Goal: Task Accomplishment & Management: Use online tool/utility

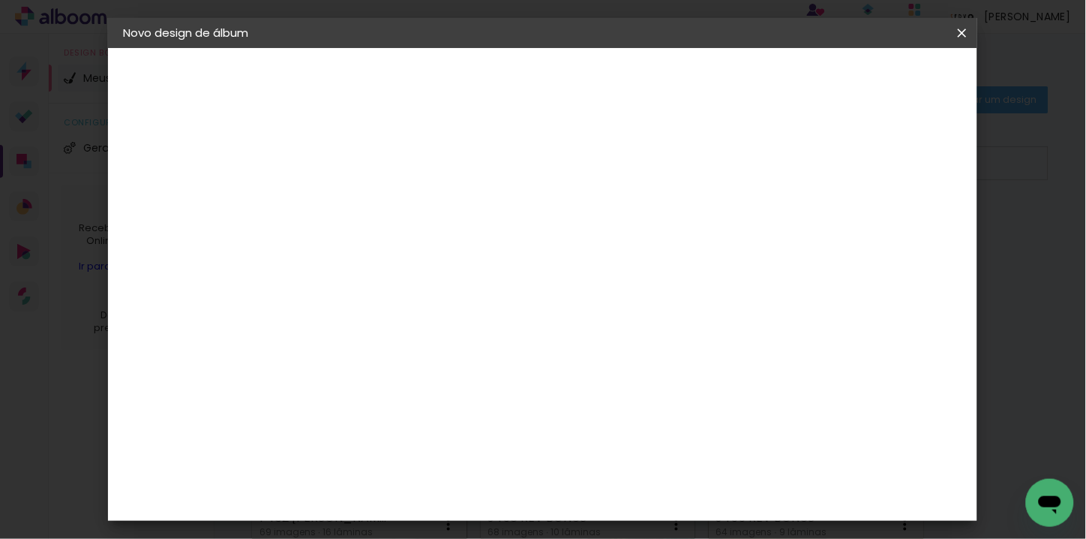
type input "J460 Sarah 5"
type paper-input "J460 Sarah 5"
click at [522, 76] on paper-button "Avançar" at bounding box center [486, 80] width 74 height 26
click at [0, 0] on iron-icon at bounding box center [0, 0] width 0 height 0
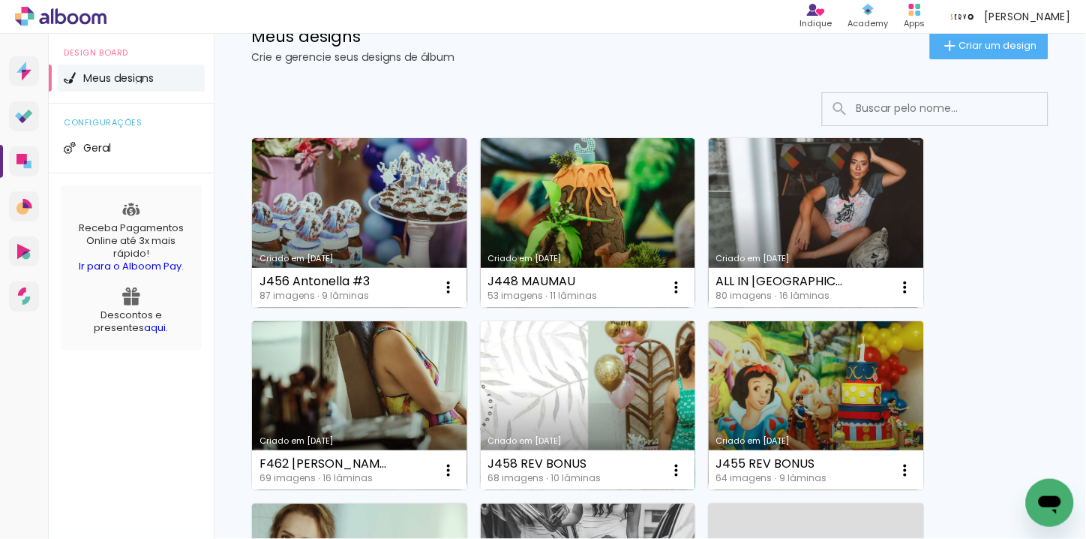
scroll to position [83, 0]
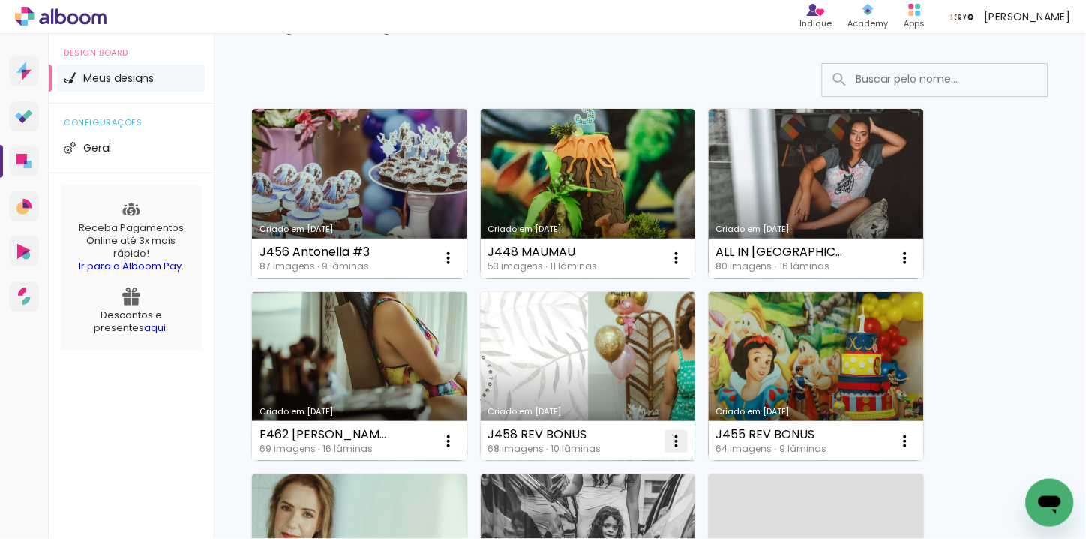
click at [458, 267] on iron-icon at bounding box center [449, 258] width 18 height 18
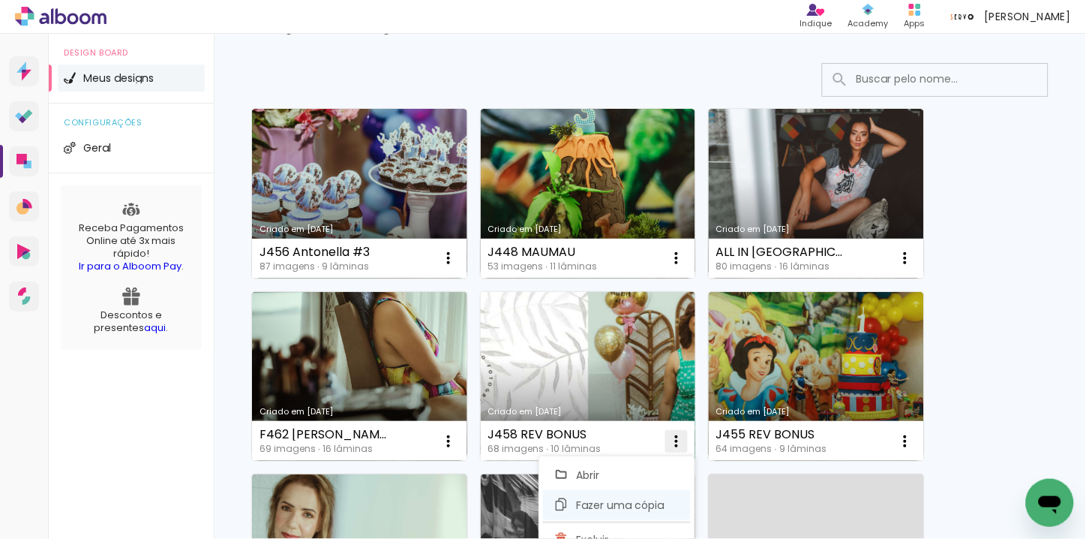
click at [623, 503] on span "Fazer uma cópia" at bounding box center [620, 505] width 88 height 11
type input "Cópia de J458 REV BONUS"
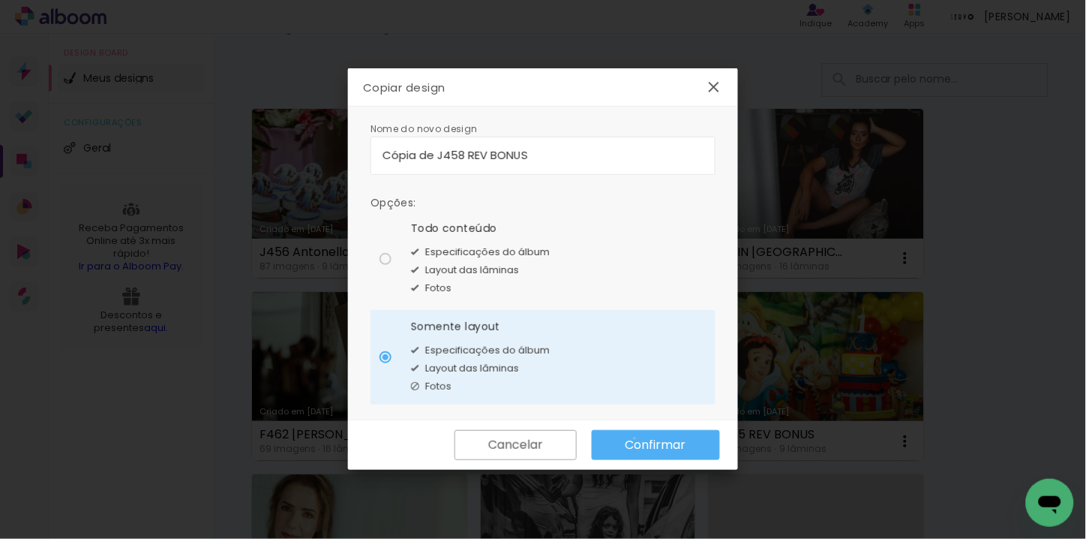
click at [0, 0] on slot "Confirmar" at bounding box center [0, 0] width 0 height 0
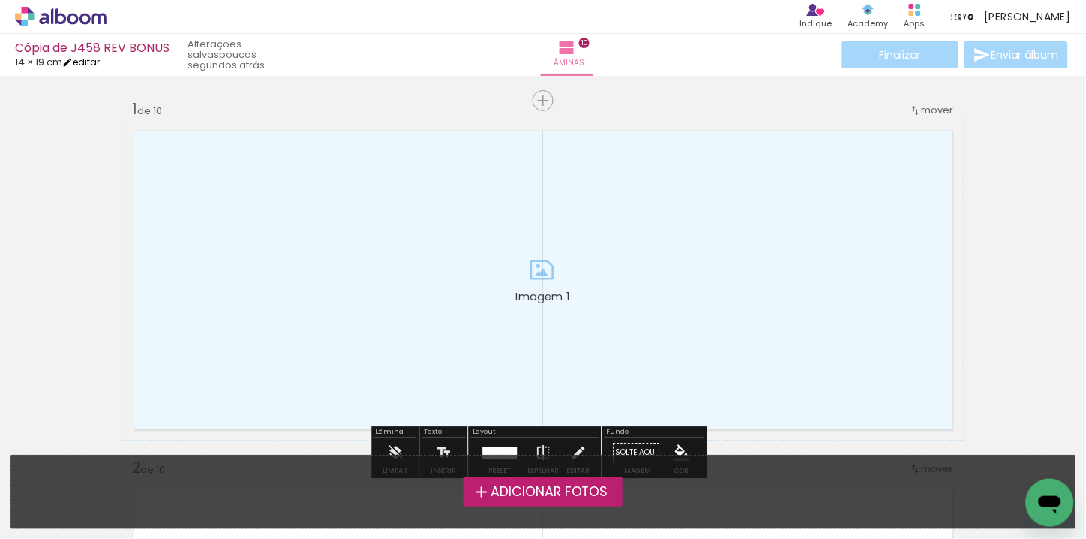
click at [85, 59] on link "editar" at bounding box center [81, 62] width 38 height 13
type input "14,5"
type input "38"
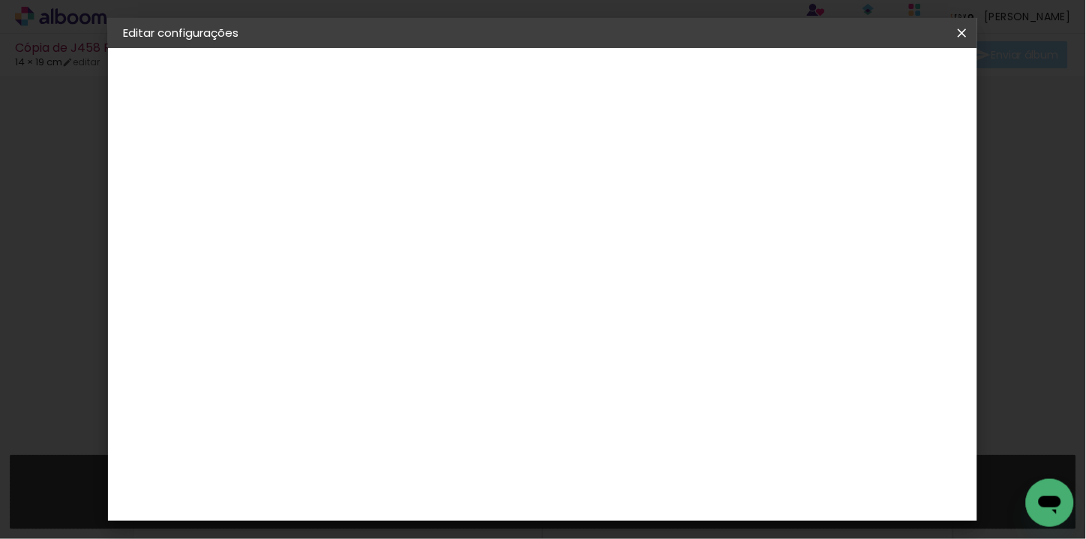
click at [0, 0] on slot "Cópia de J458 REV BONUS" at bounding box center [0, 0] width 0 height 0
click at [256, 107] on iron-pages "Preenchendo título... Cópia de J458 REV BONUS" at bounding box center [205, 111] width 164 height 30
click at [368, 204] on input "Cópia de J458 REV BONUS" at bounding box center [368, 201] width 0 height 23
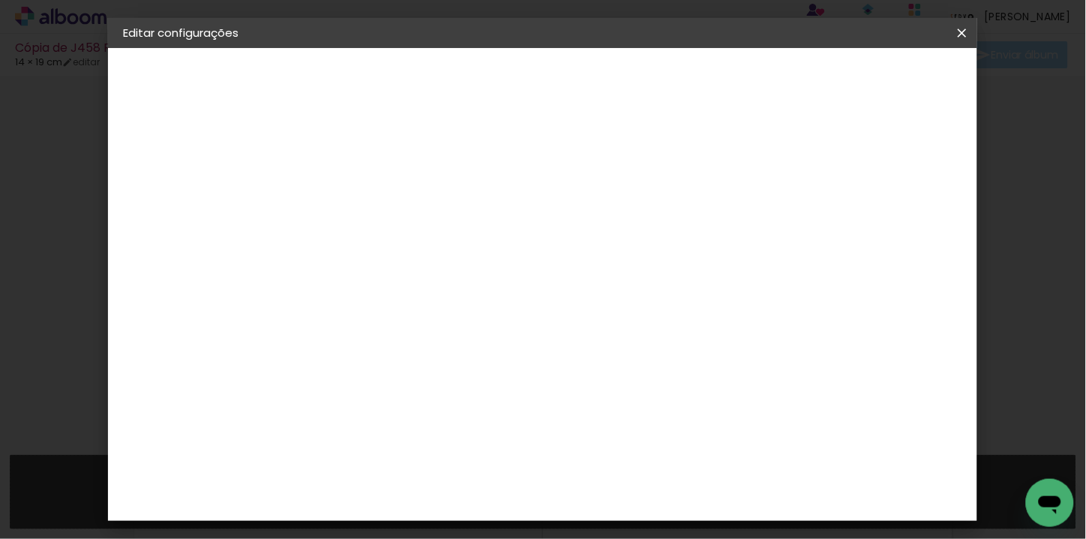
click at [368, 204] on input "Cópia de J458 REV BONUS" at bounding box center [368, 201] width 0 height 23
type input "J460 Sarah 5"
type paper-input "J460 Sarah 5"
click at [0, 0] on slot "Avançar" at bounding box center [0, 0] width 0 height 0
click at [650, 77] on div "Voltar Avançar" at bounding box center [574, 80] width 149 height 26
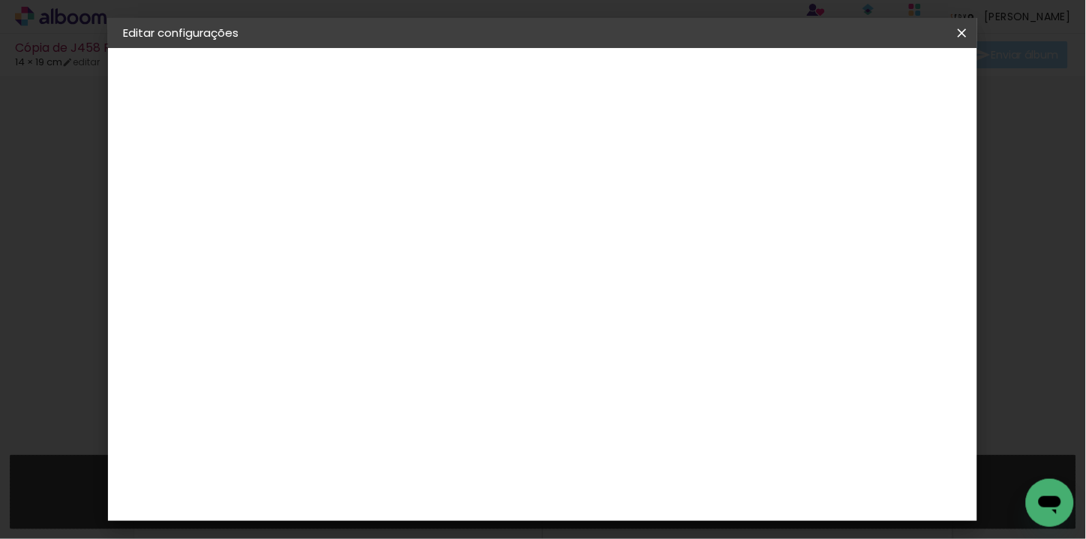
click at [650, 81] on div "Voltar Avançar" at bounding box center [574, 80] width 149 height 26
click at [966, 33] on iron-icon at bounding box center [962, 33] width 18 height 15
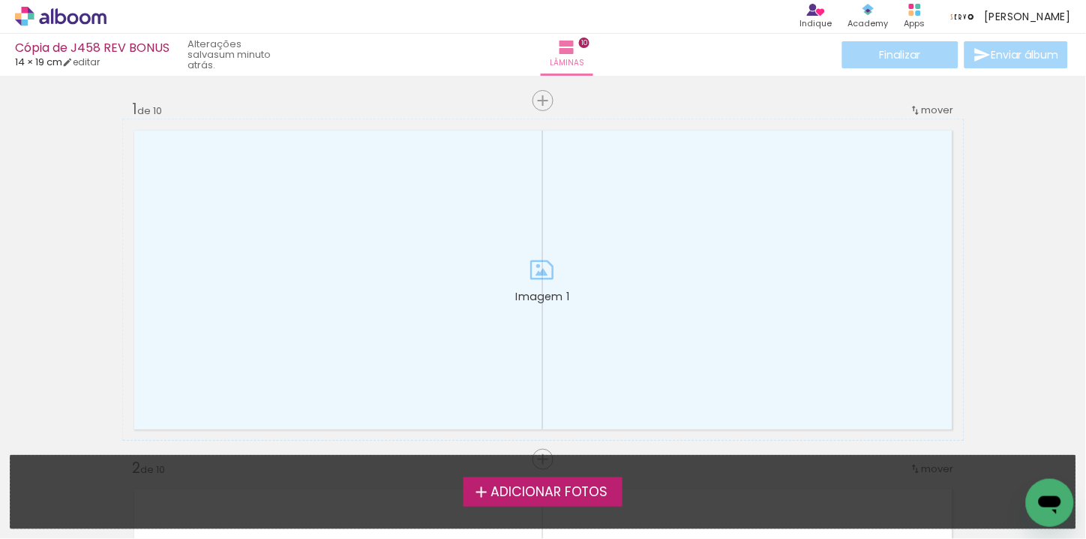
click at [144, 47] on div "Cópia de J458 REV BONUS" at bounding box center [92, 49] width 155 height 14
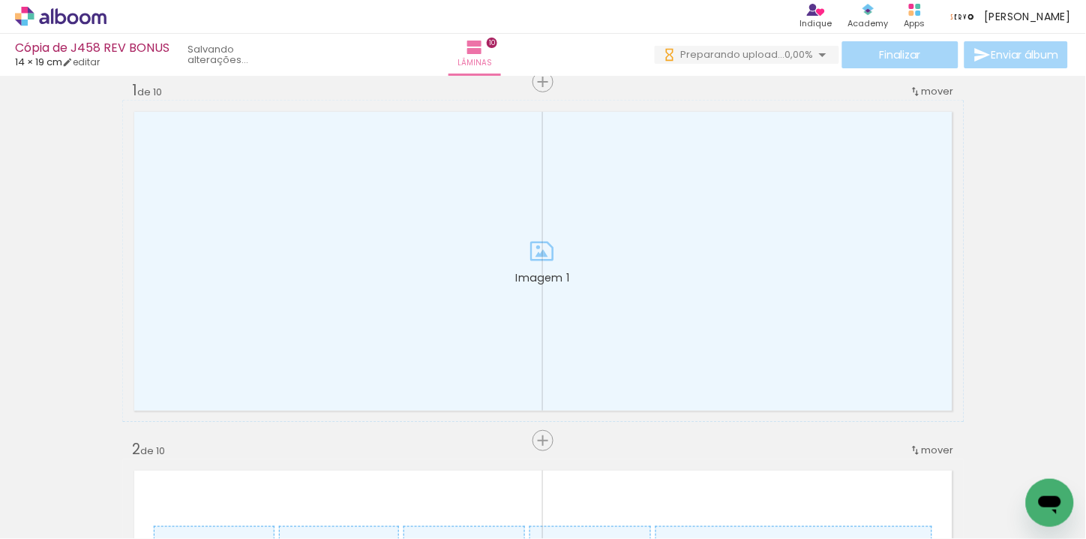
scroll to position [0, 3913]
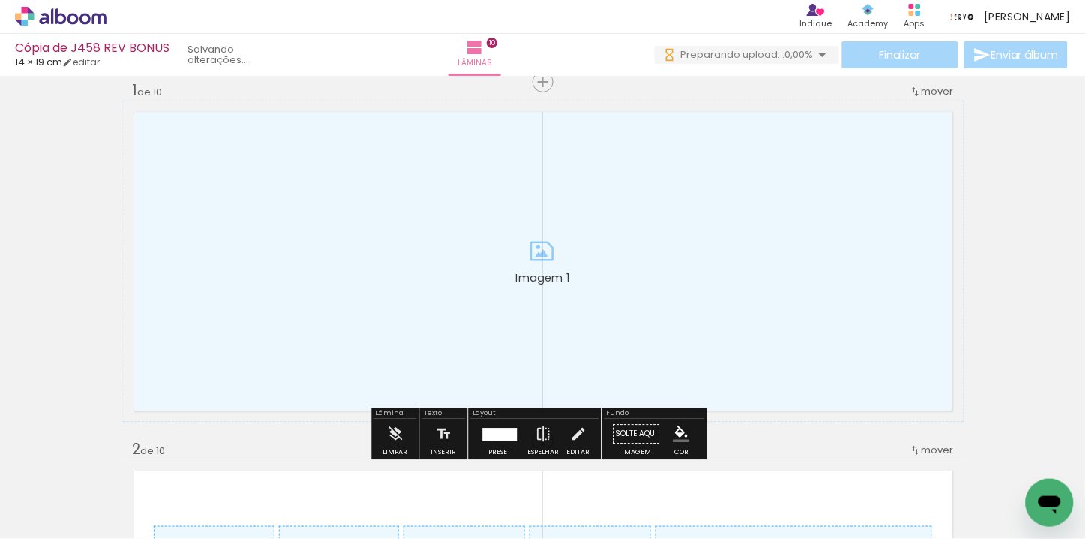
drag, startPoint x: 1008, startPoint y: 475, endPoint x: 570, endPoint y: 281, distance: 478.9
click at [528, 278] on quentale-workspace at bounding box center [543, 269] width 1086 height 539
drag, startPoint x: 1013, startPoint y: 474, endPoint x: 554, endPoint y: 225, distance: 522.3
click at [554, 225] on quentale-workspace at bounding box center [543, 269] width 1086 height 539
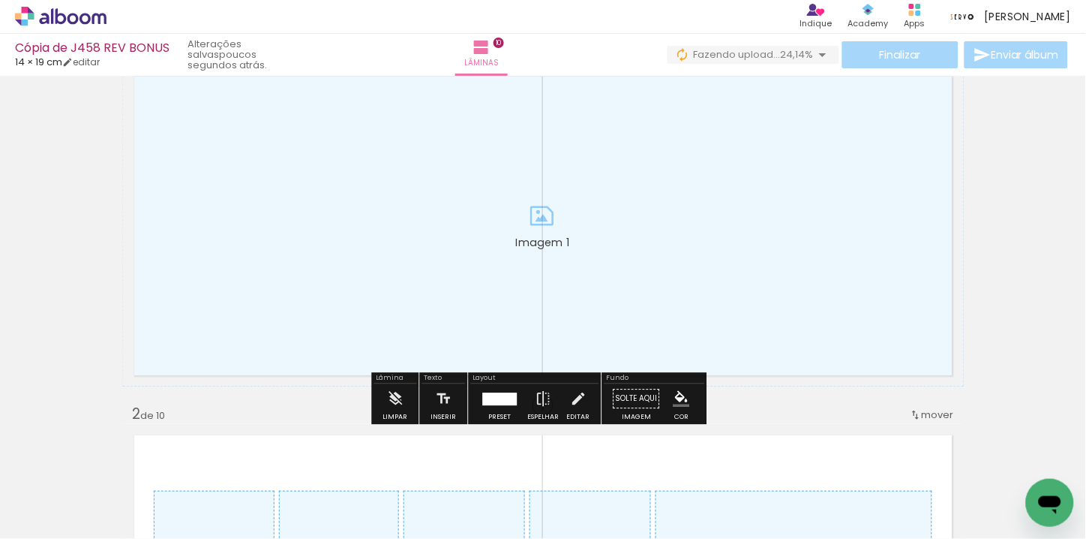
scroll to position [83, 0]
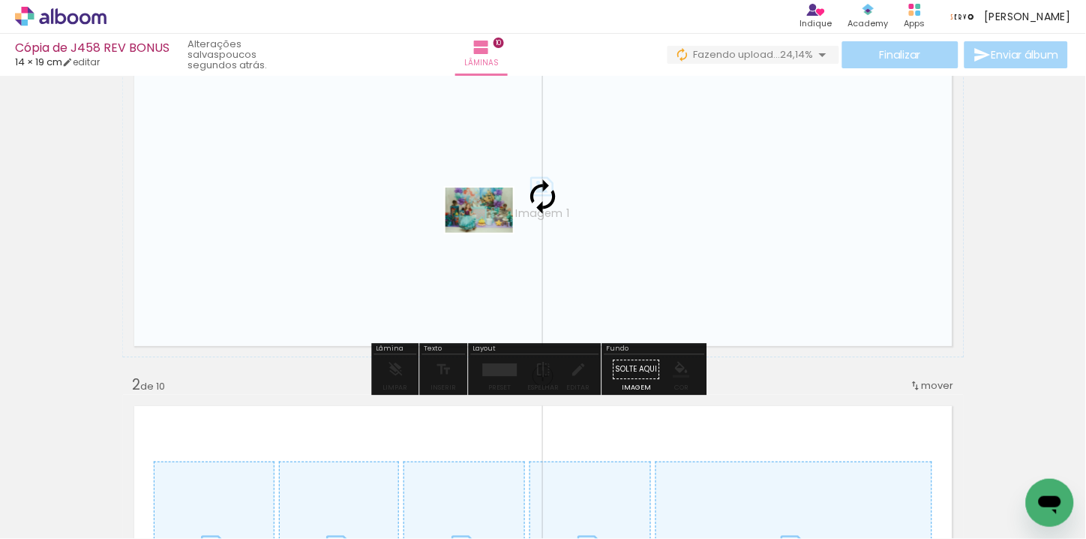
drag, startPoint x: 251, startPoint y: 500, endPoint x: 491, endPoint y: 233, distance: 359.1
click at [491, 233] on quentale-workspace at bounding box center [543, 269] width 1086 height 539
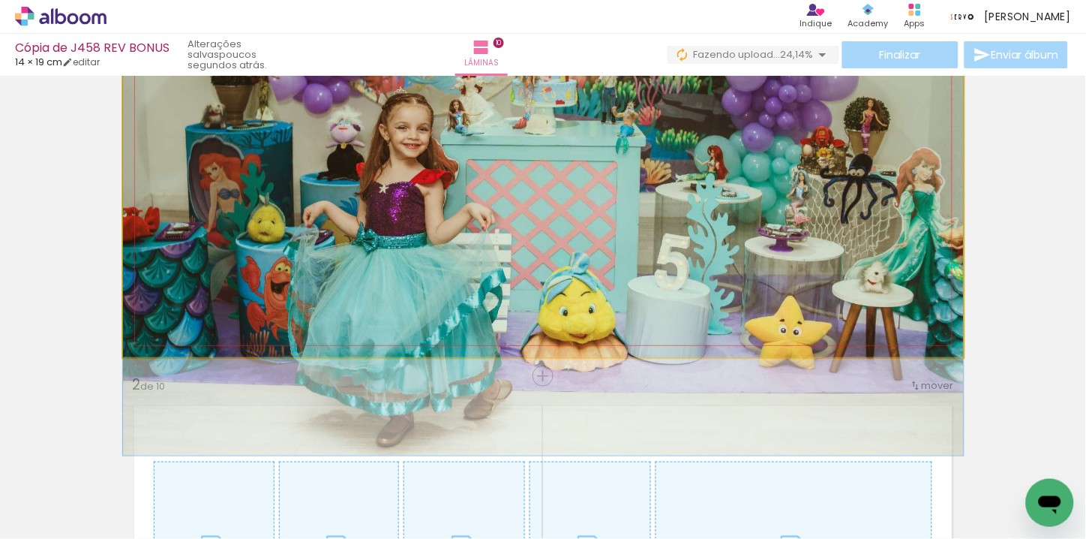
drag, startPoint x: 491, startPoint y: 233, endPoint x: 492, endPoint y: 212, distance: 21.1
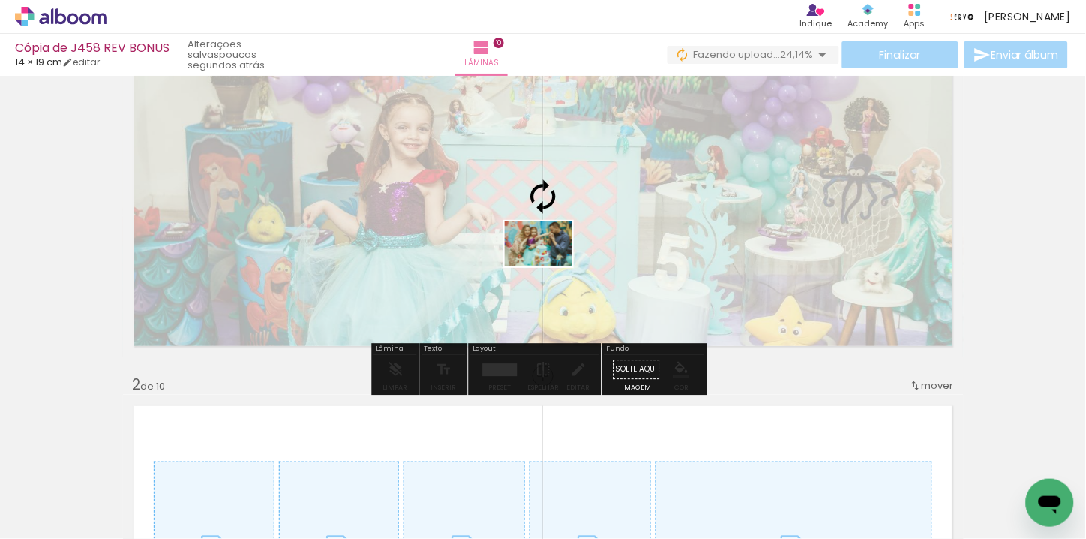
drag, startPoint x: 665, startPoint y: 496, endPoint x: 550, endPoint y: 266, distance: 256.6
click at [550, 266] on quentale-workspace at bounding box center [543, 269] width 1086 height 539
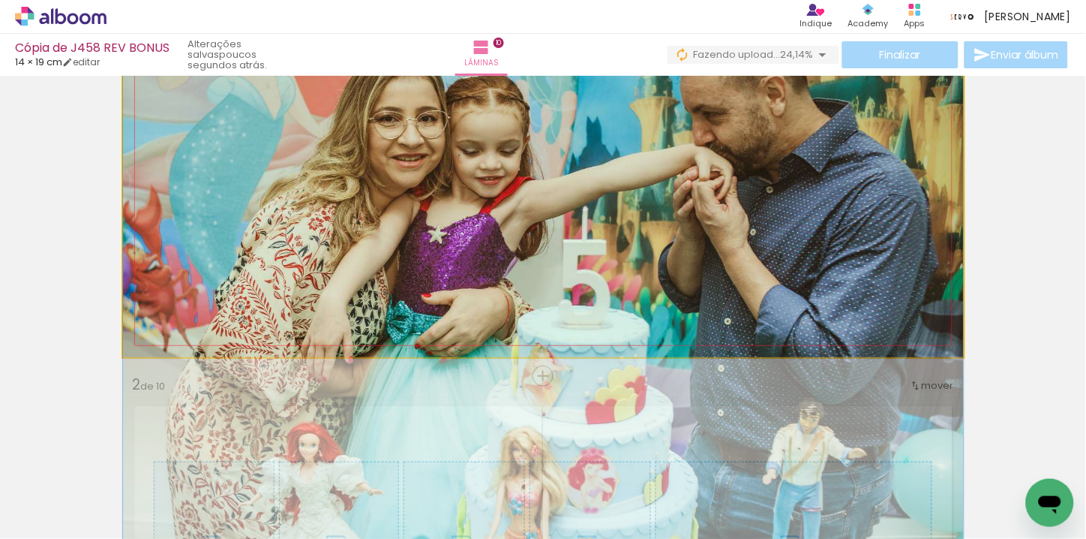
drag, startPoint x: 600, startPoint y: 132, endPoint x: 600, endPoint y: 221, distance: 89.3
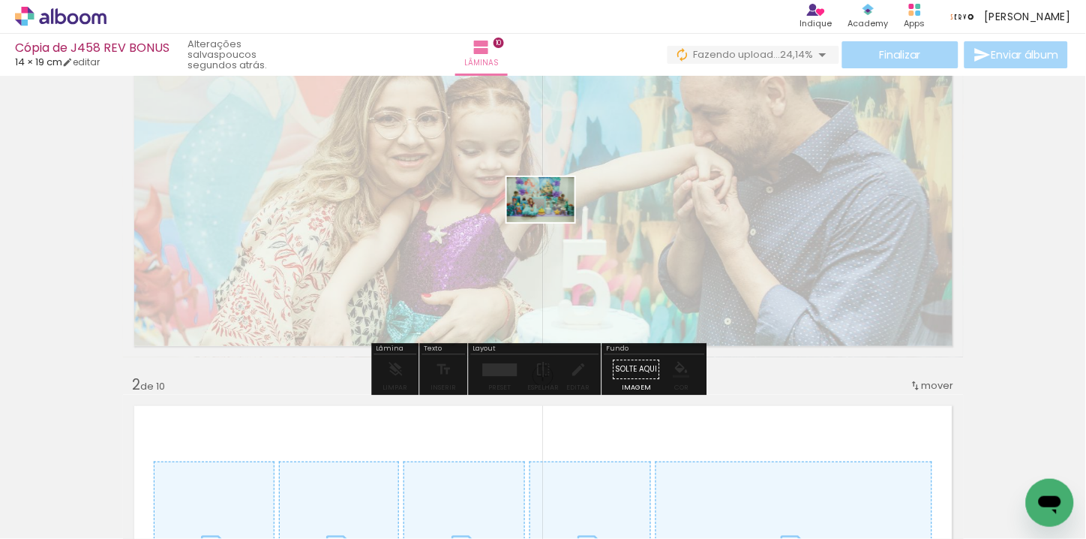
drag, startPoint x: 170, startPoint y: 503, endPoint x: 552, endPoint y: 222, distance: 474.4
click at [552, 222] on quentale-workspace at bounding box center [543, 269] width 1086 height 539
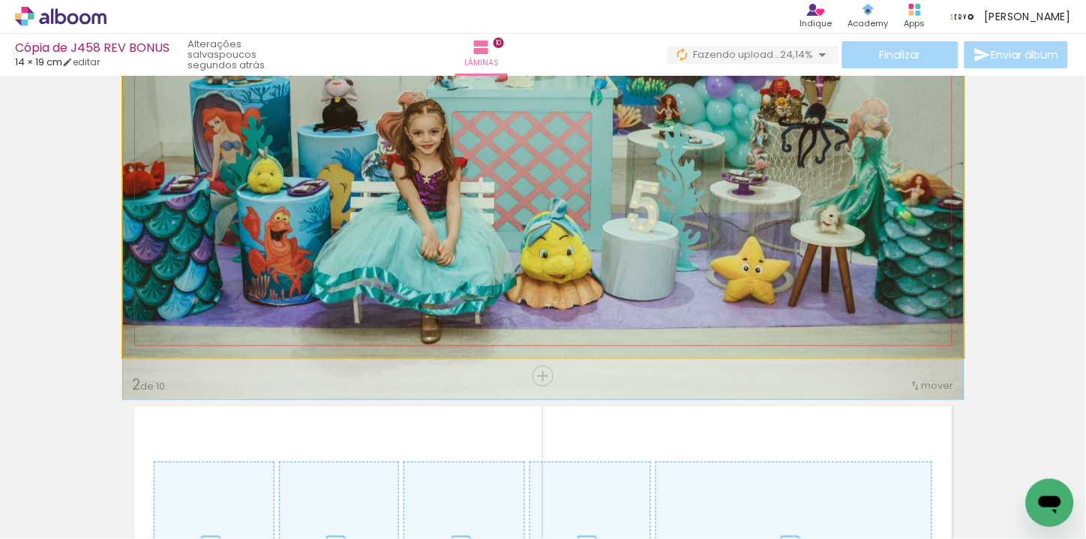
drag, startPoint x: 614, startPoint y: 239, endPoint x: 611, endPoint y: 161, distance: 77.3
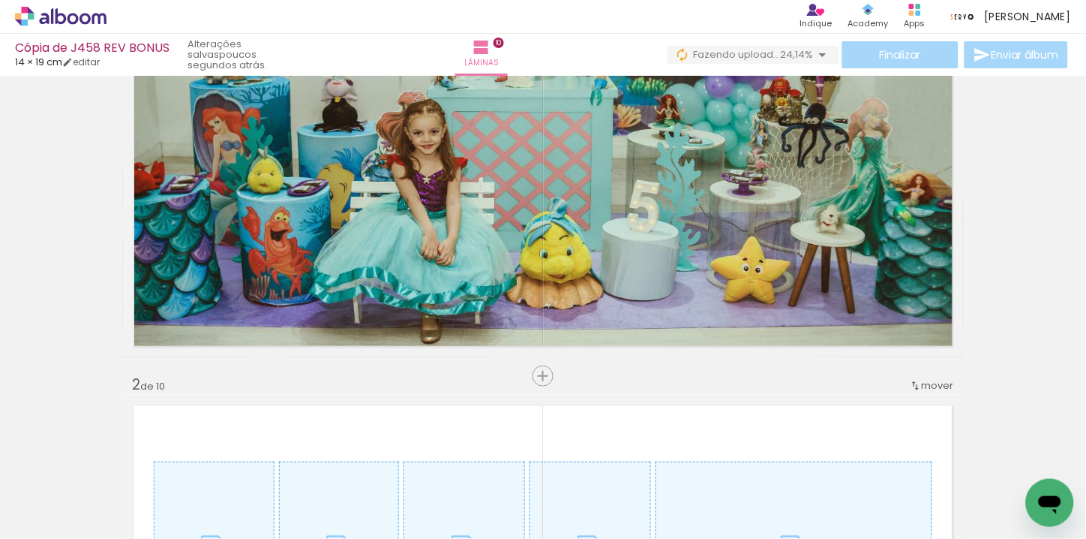
scroll to position [0, 0]
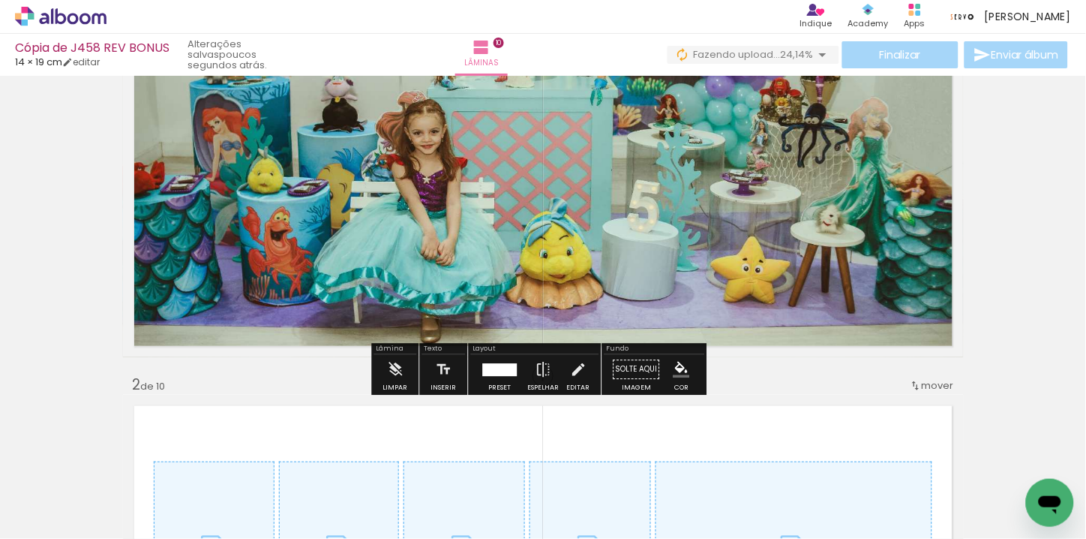
click at [403, 283] on quentale-photo "Imagem 1" at bounding box center [543, 196] width 841 height 321
click at [398, 378] on iron-icon at bounding box center [395, 369] width 17 height 30
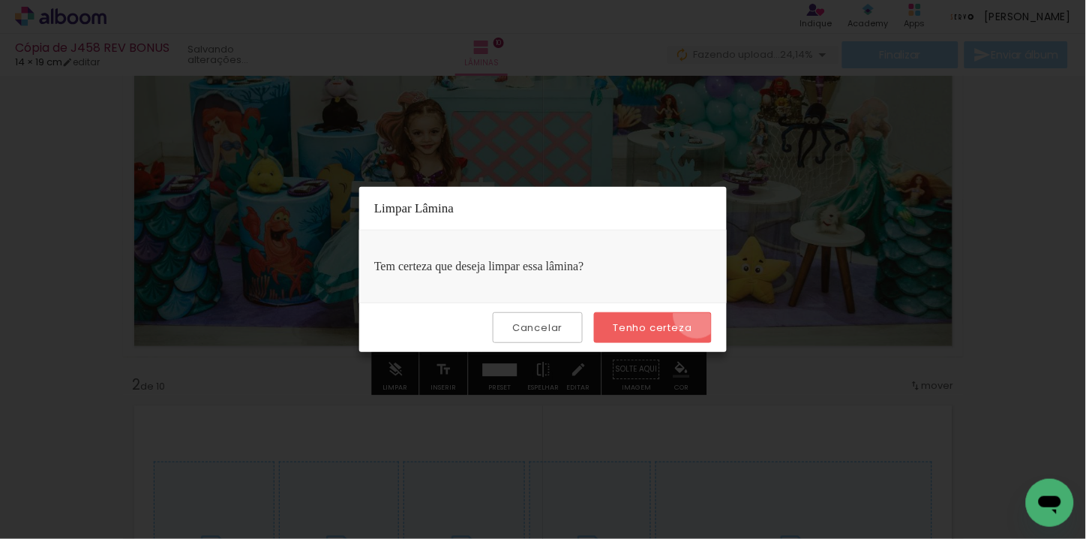
click at [699, 315] on paper-button "Tenho certeza" at bounding box center [653, 327] width 118 height 31
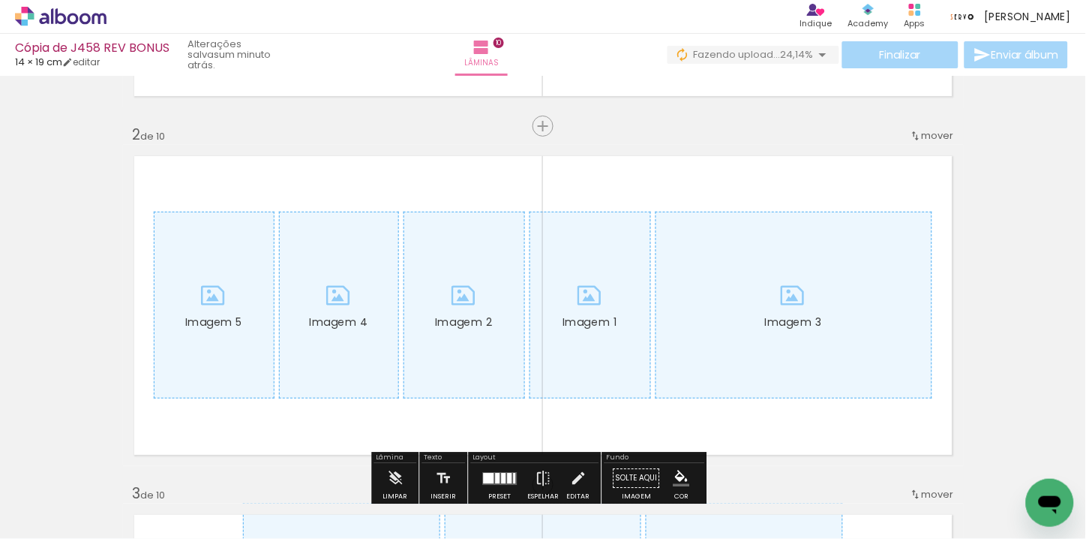
scroll to position [416, 0]
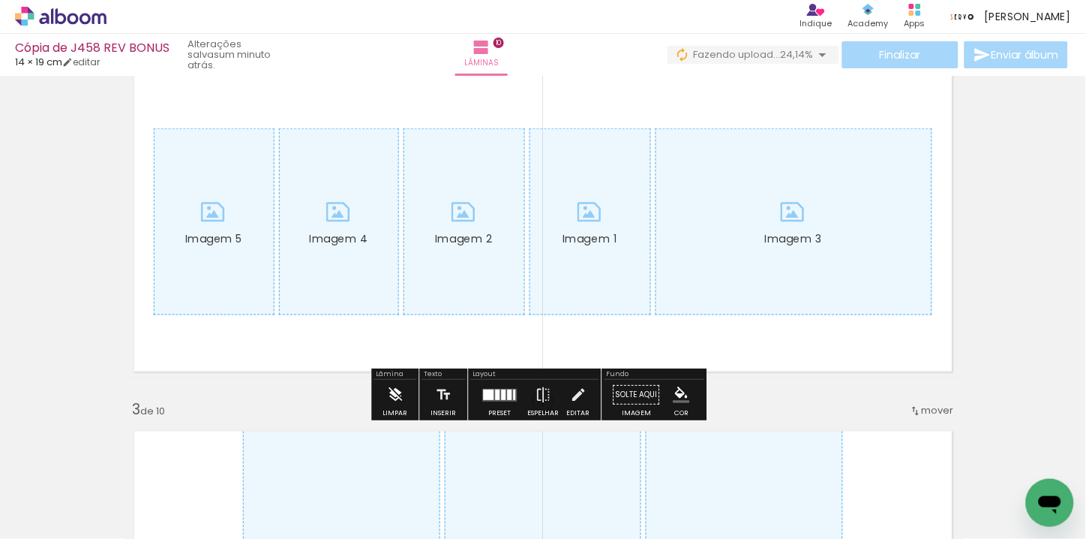
click at [383, 399] on paper-button "Limpar" at bounding box center [396, 399] width 32 height 38
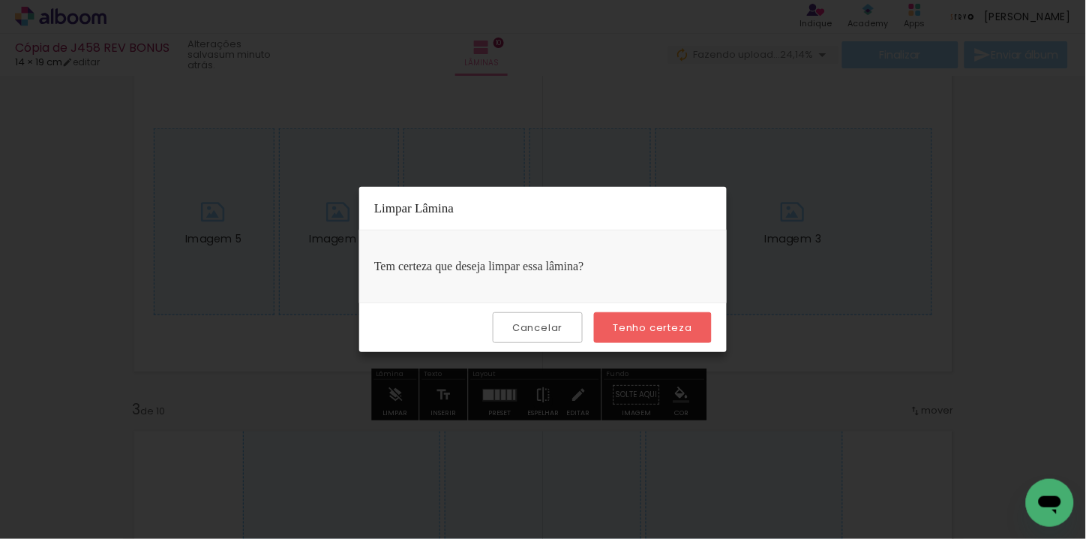
click at [609, 335] on paper-button "Tenho certeza" at bounding box center [653, 327] width 118 height 31
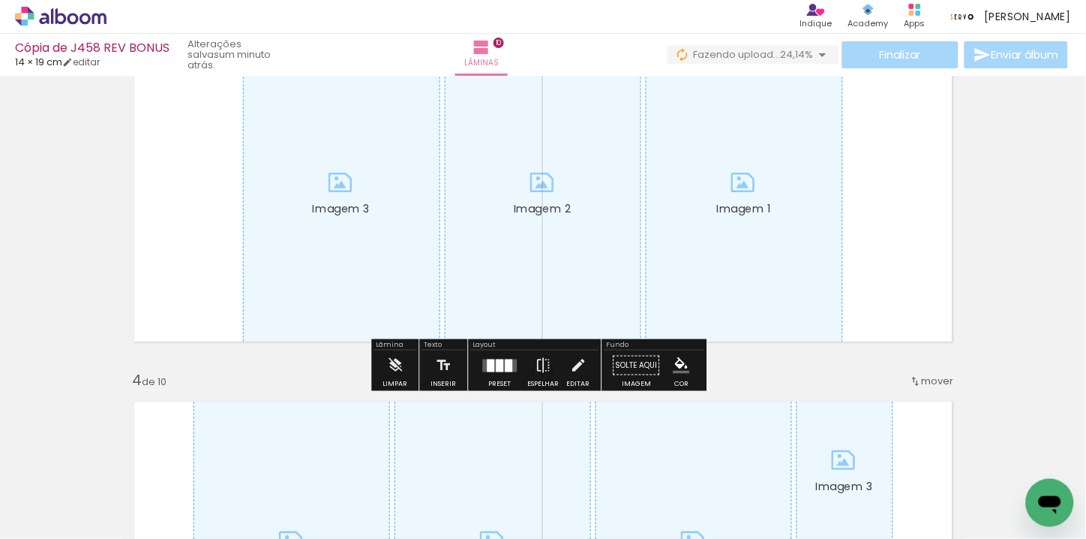
scroll to position [833, 0]
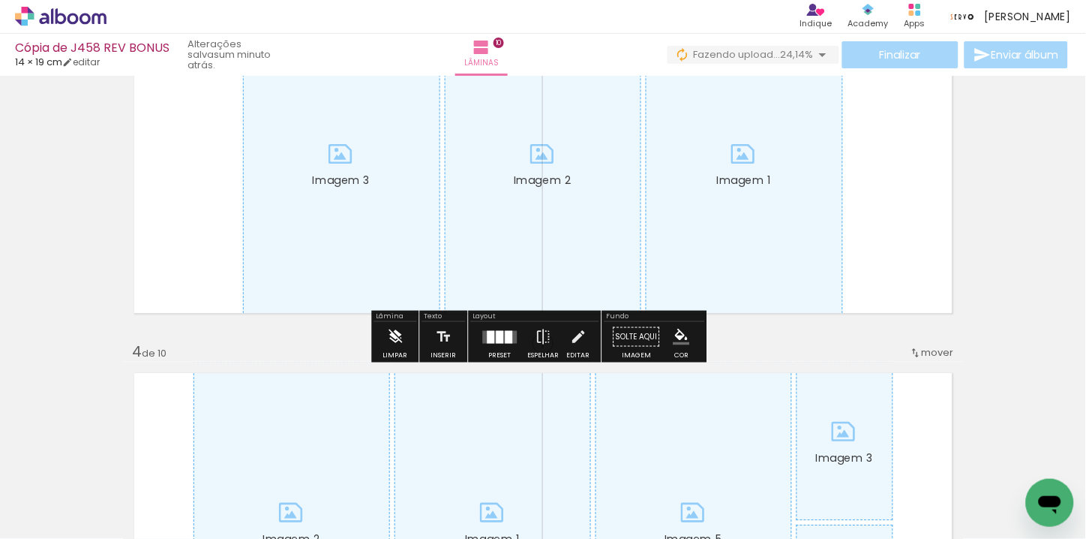
click at [395, 327] on iron-icon at bounding box center [395, 336] width 17 height 30
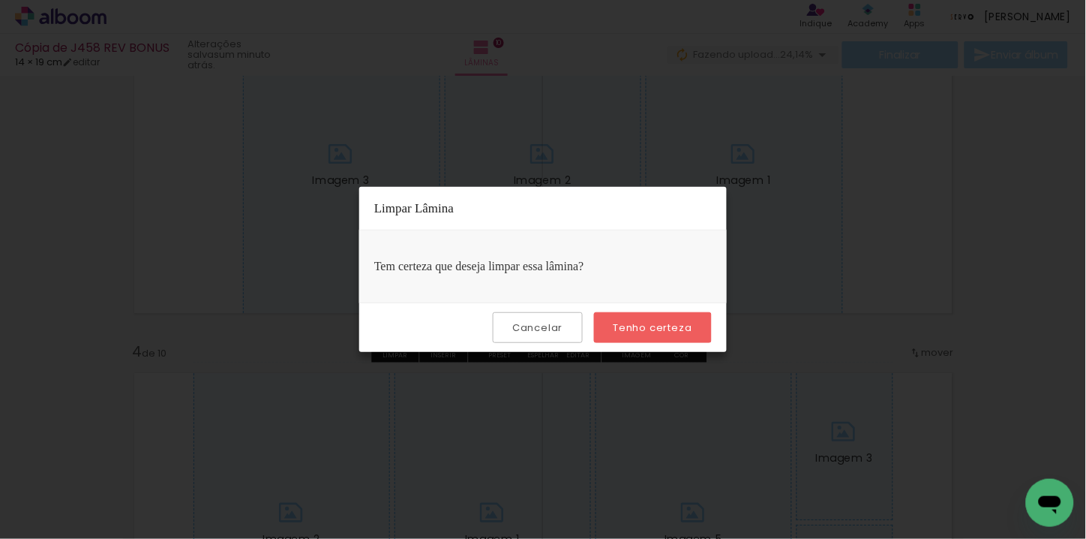
click at [618, 311] on div "Cancelar Tenho certeza" at bounding box center [543, 327] width 368 height 50
click at [619, 314] on paper-button "Tenho certeza" at bounding box center [653, 327] width 118 height 31
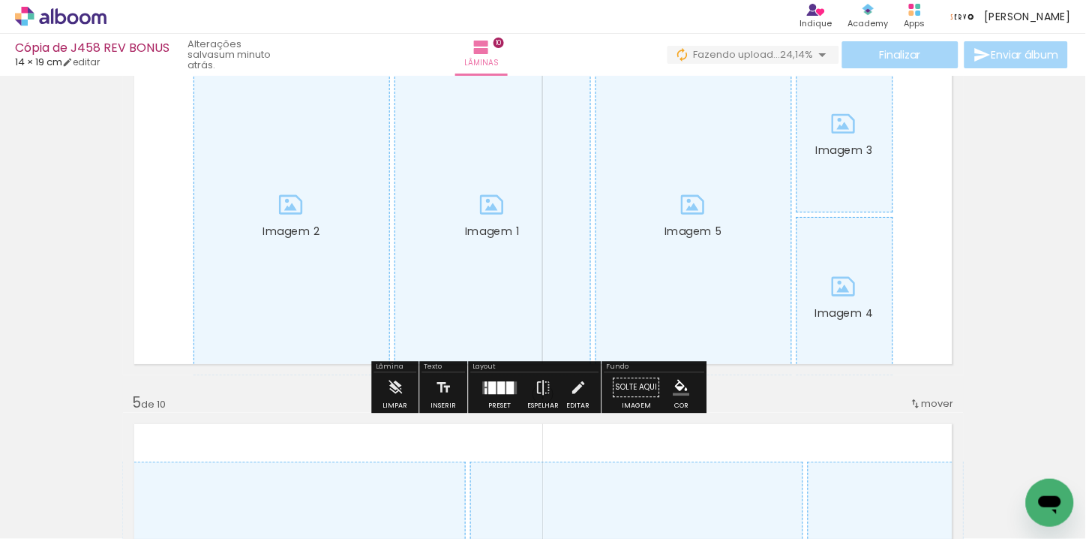
scroll to position [1166, 0]
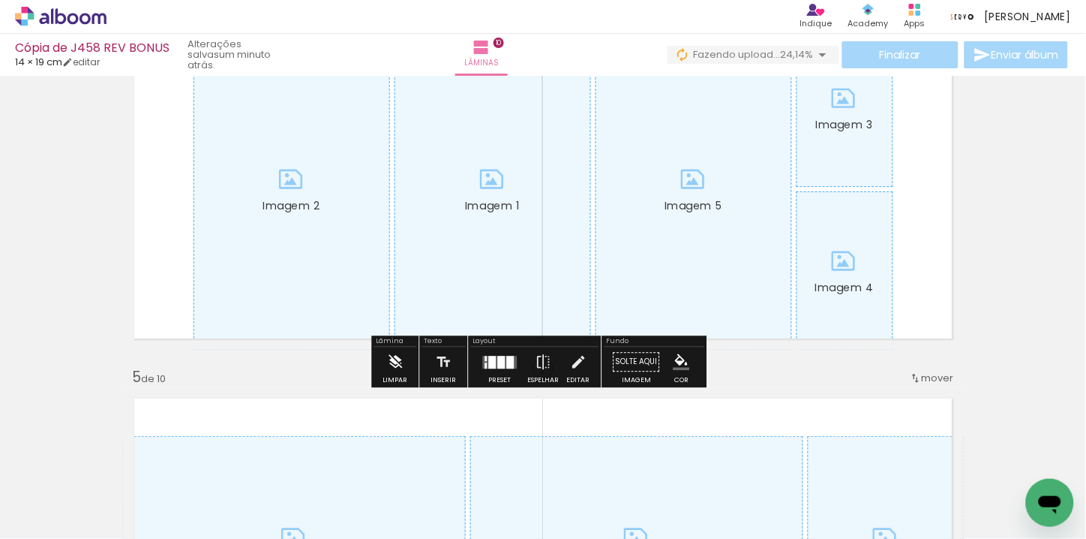
click at [403, 354] on paper-button "Limpar" at bounding box center [396, 366] width 32 height 38
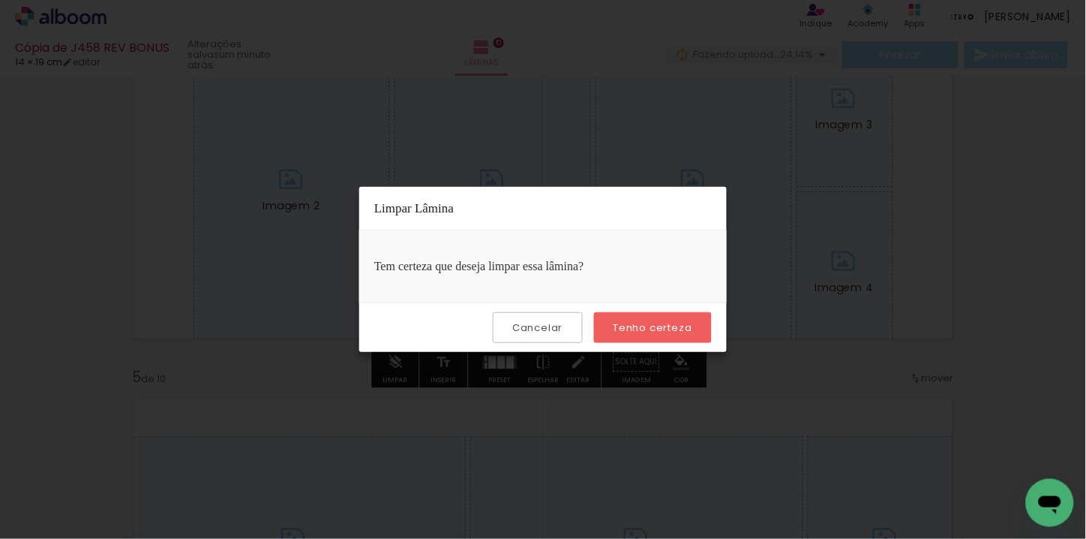
click at [602, 323] on paper-button "Tenho certeza" at bounding box center [653, 327] width 118 height 31
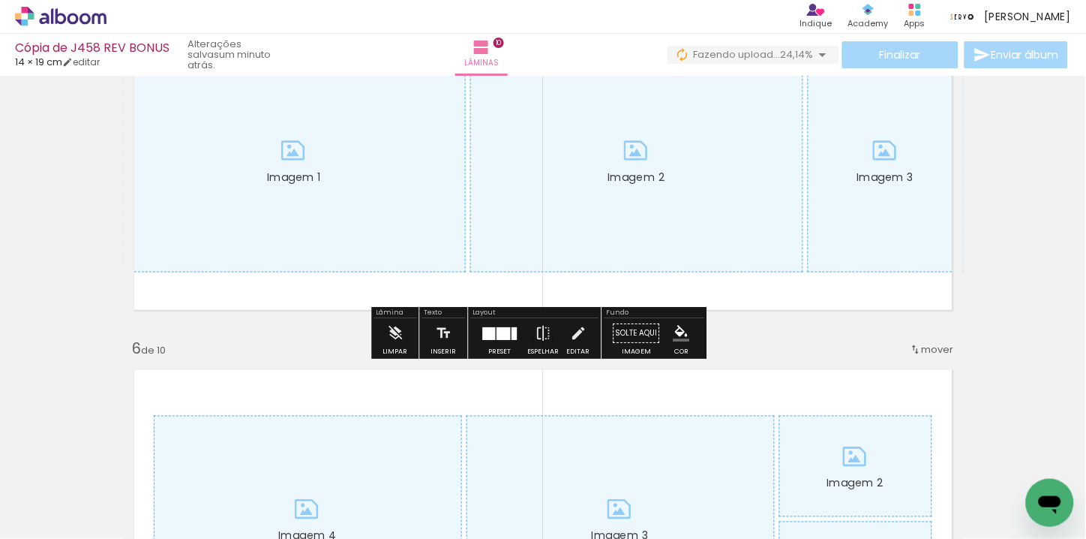
scroll to position [1584, 0]
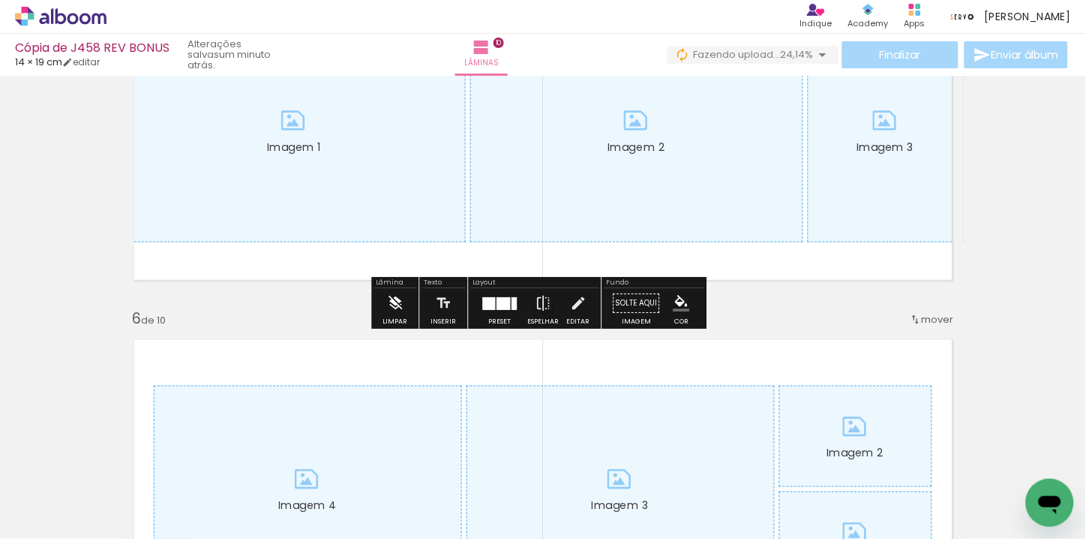
click at [398, 308] on iron-icon at bounding box center [395, 303] width 17 height 30
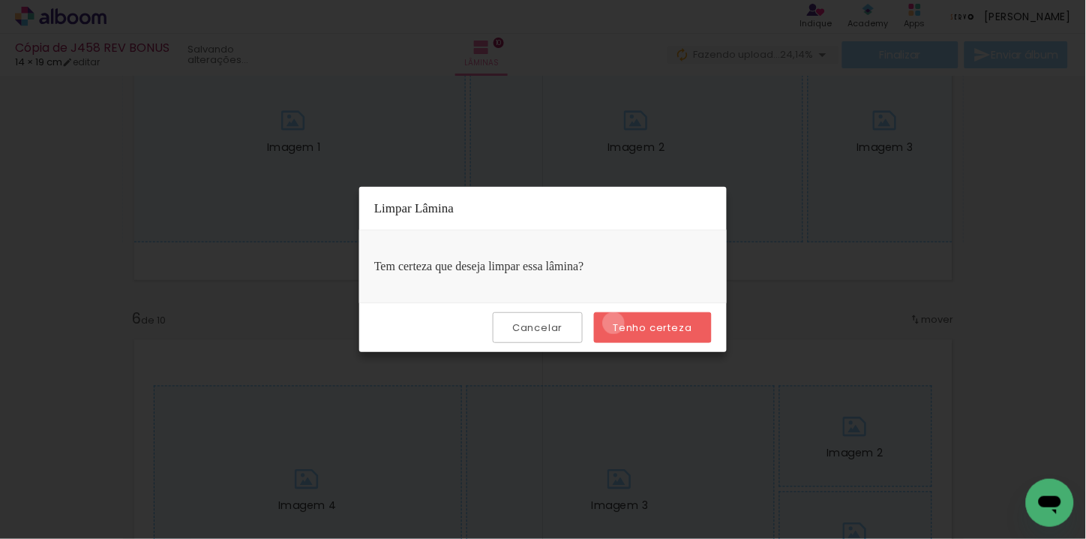
click at [0, 0] on slot "Tenho certeza" at bounding box center [0, 0] width 0 height 0
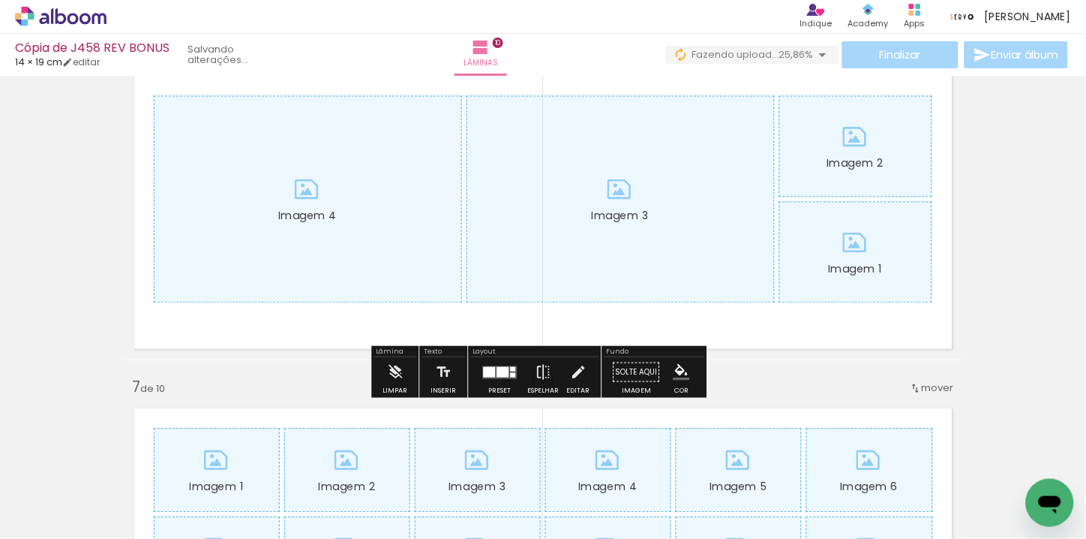
scroll to position [2000, 0]
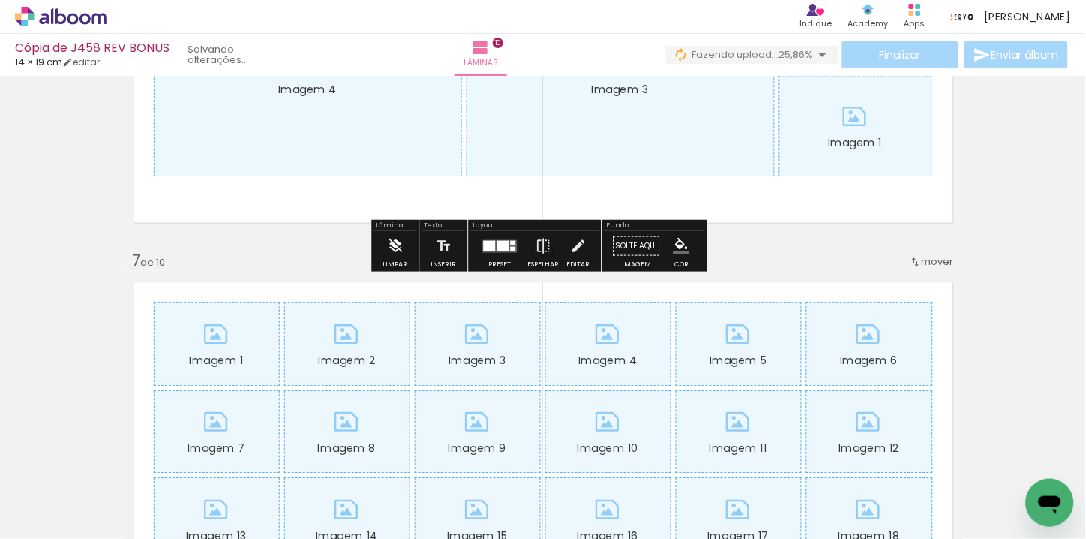
click at [395, 231] on iron-icon at bounding box center [395, 245] width 17 height 30
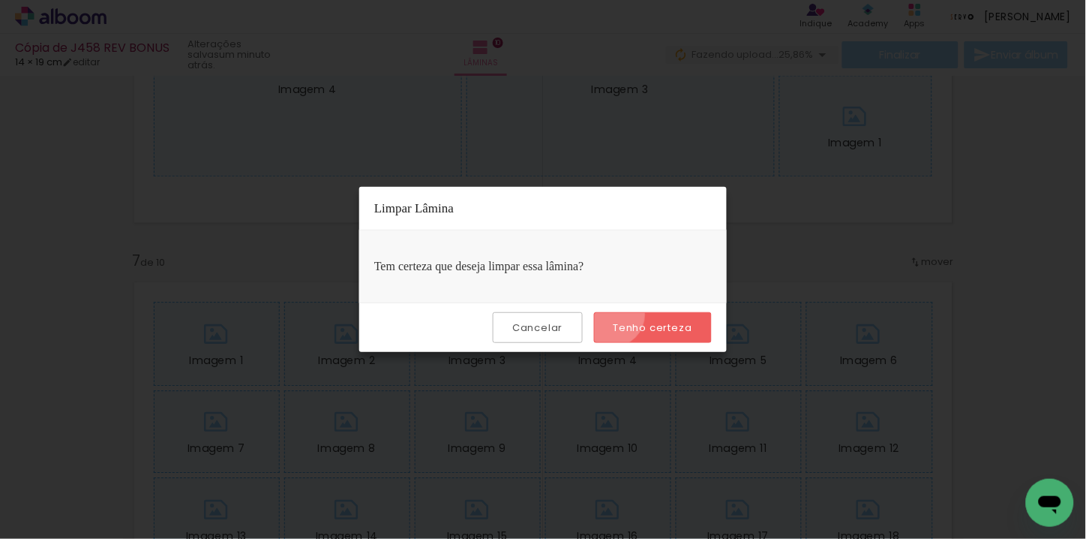
click at [615, 315] on paper-button "Tenho certeza" at bounding box center [653, 327] width 118 height 31
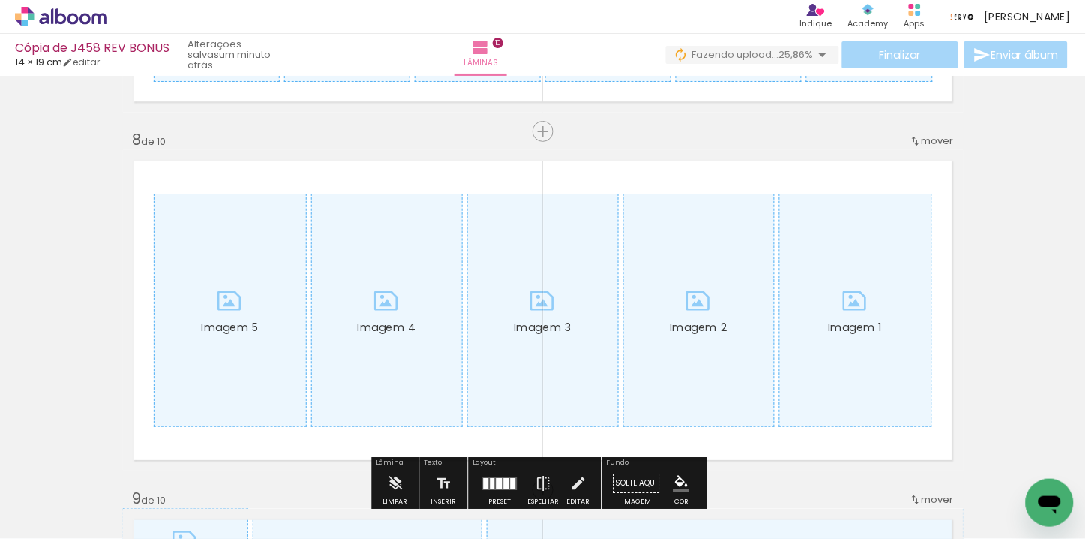
scroll to position [2667, 0]
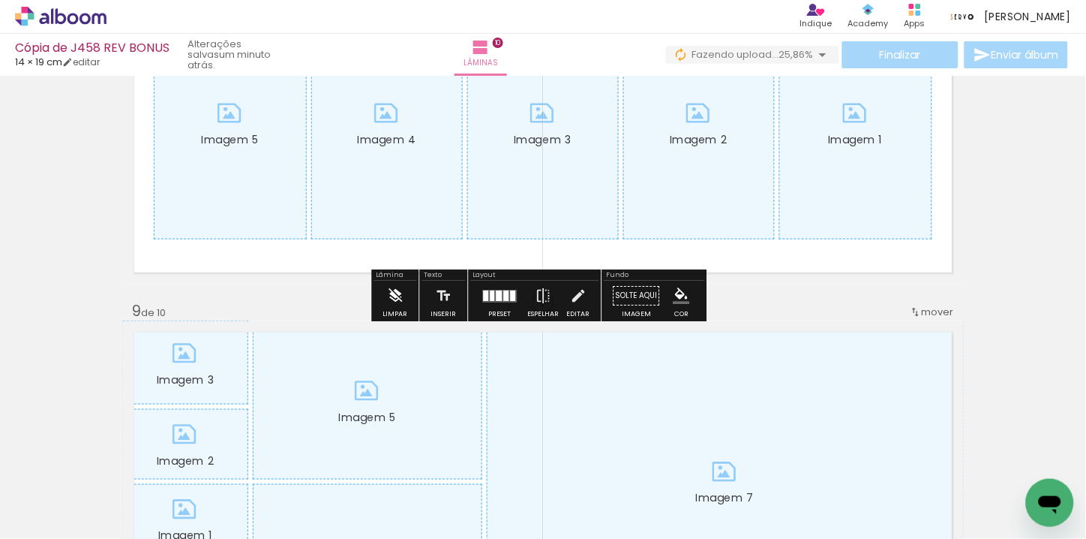
click at [395, 295] on iron-icon at bounding box center [395, 296] width 17 height 30
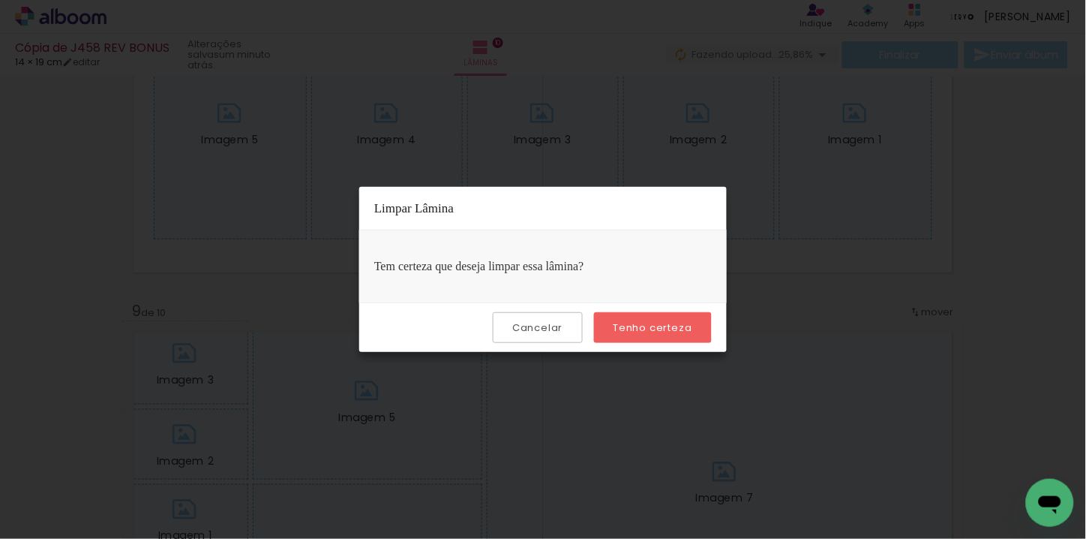
click at [611, 320] on paper-button "Tenho certeza" at bounding box center [653, 327] width 118 height 31
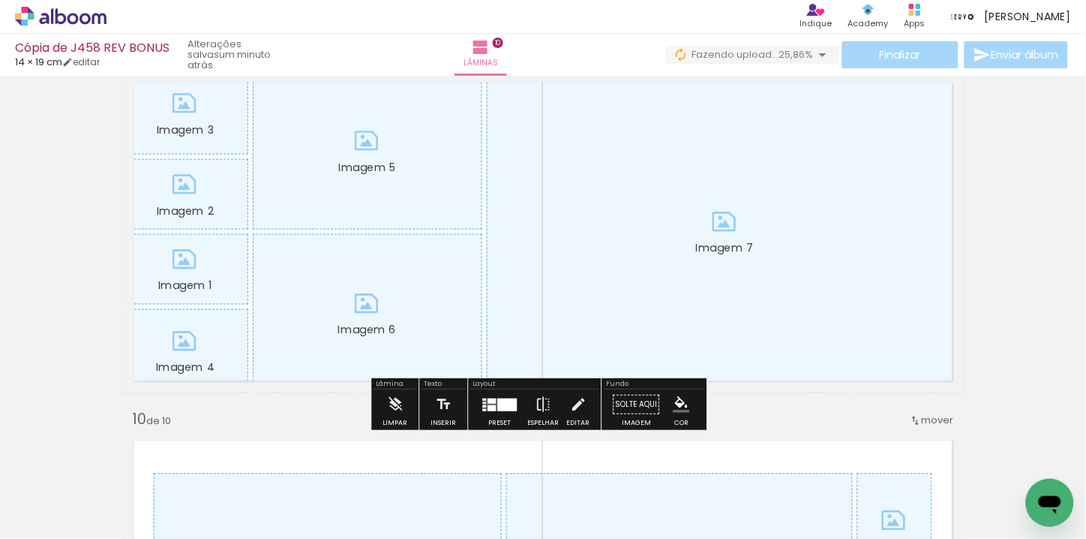
scroll to position [3001, 0]
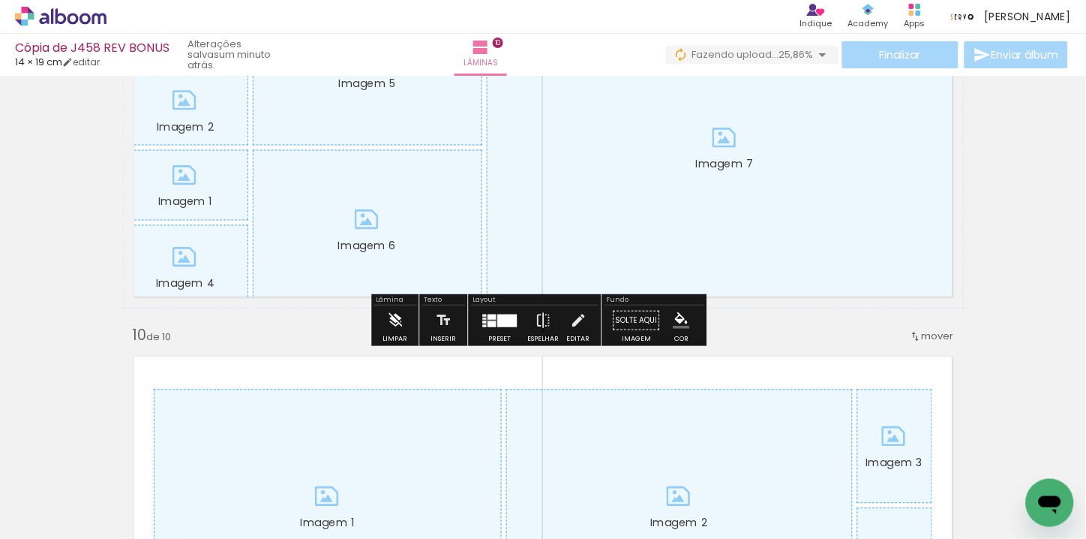
click at [401, 321] on iron-icon at bounding box center [395, 320] width 17 height 30
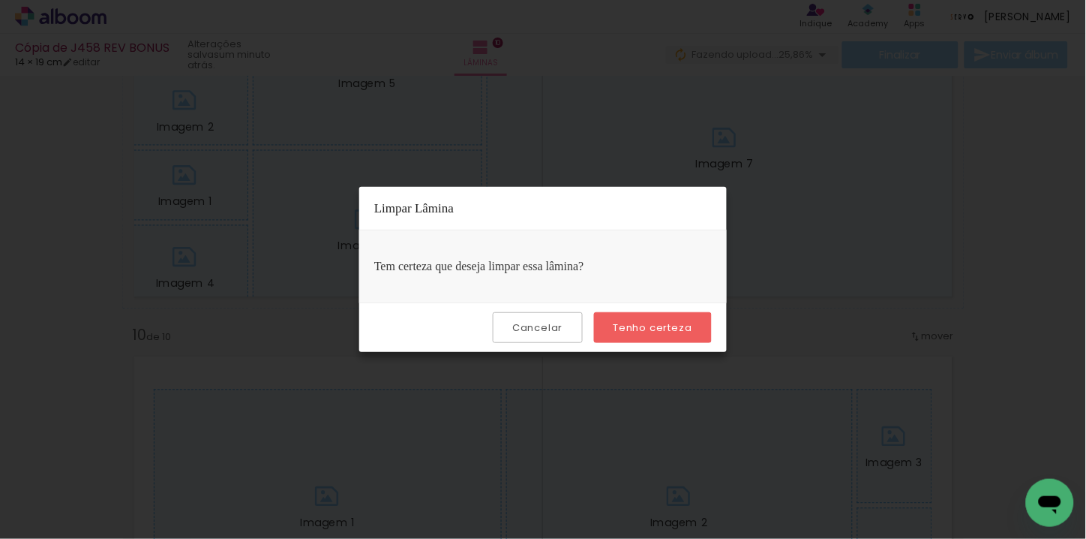
click at [642, 319] on paper-button "Tenho certeza" at bounding box center [653, 327] width 118 height 31
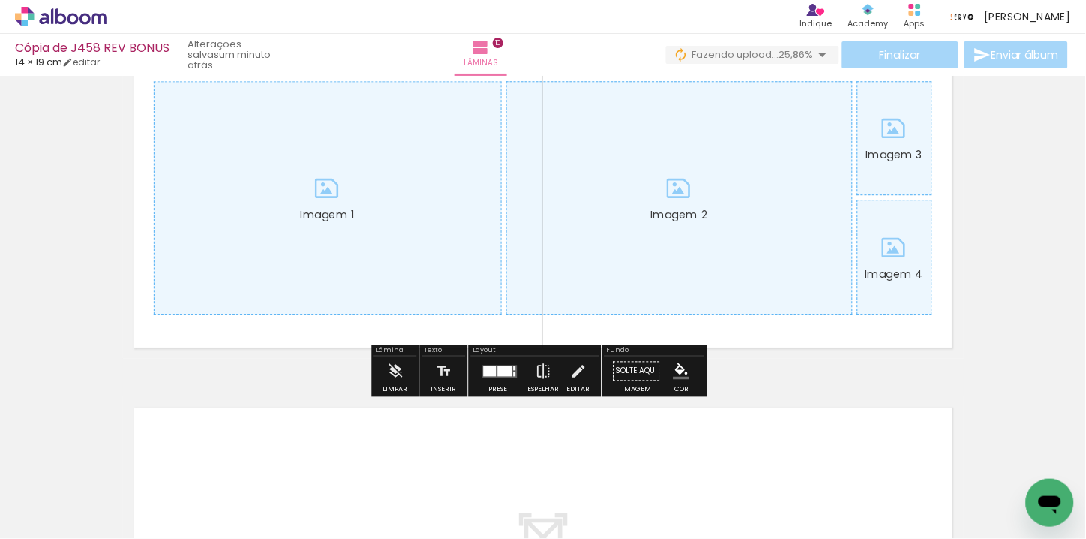
scroll to position [3334, 0]
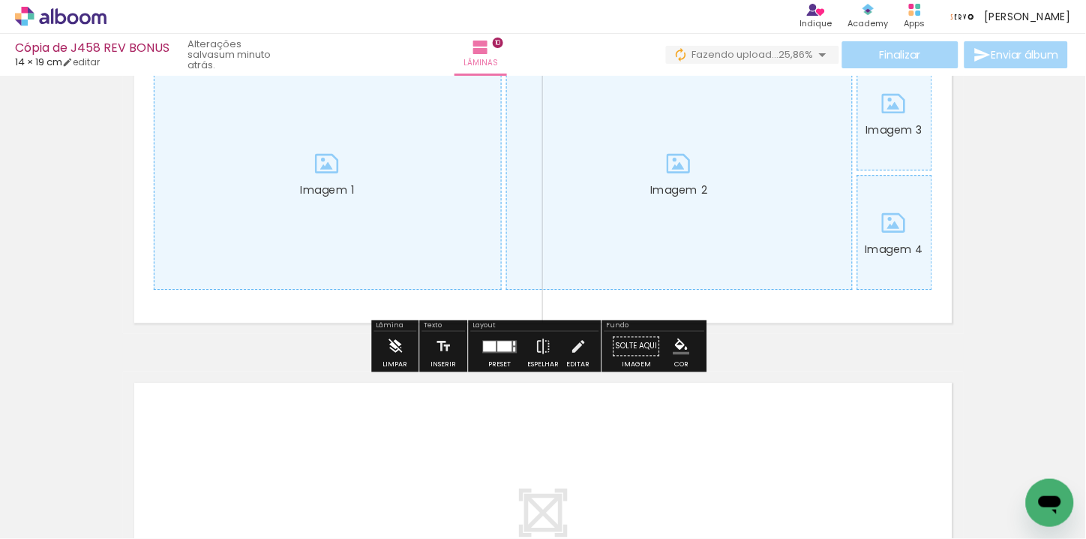
click at [402, 348] on iron-icon at bounding box center [395, 346] width 17 height 30
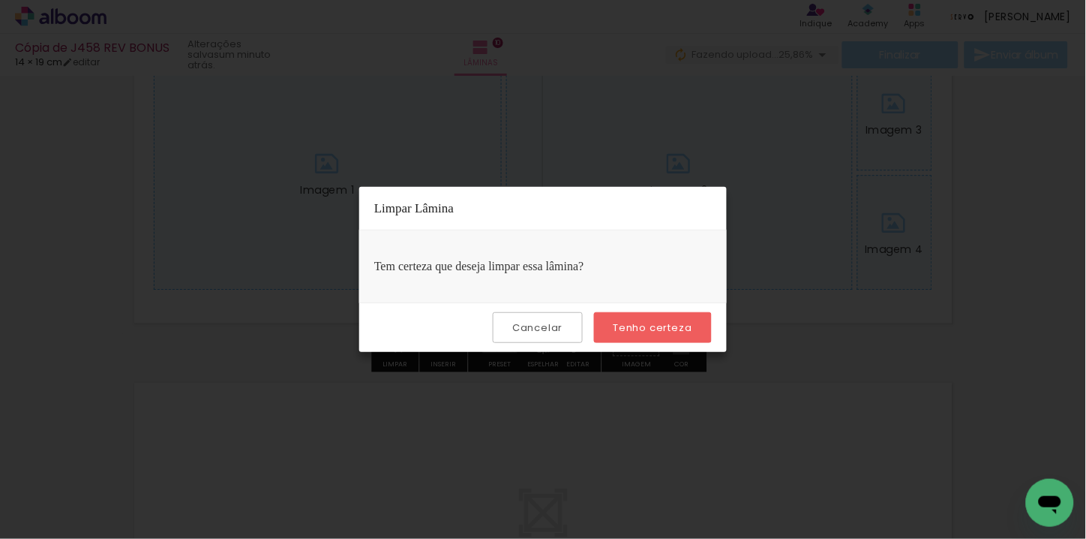
click at [0, 0] on slot "Tenho certeza" at bounding box center [0, 0] width 0 height 0
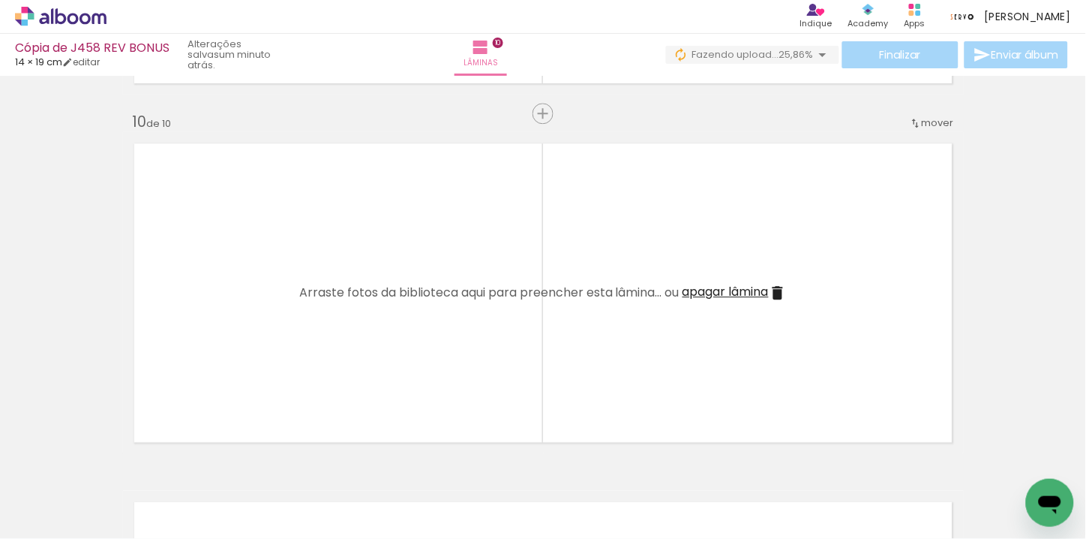
scroll to position [3216, 0]
click at [716, 289] on span "apagar lâmina" at bounding box center [726, 289] width 86 height 17
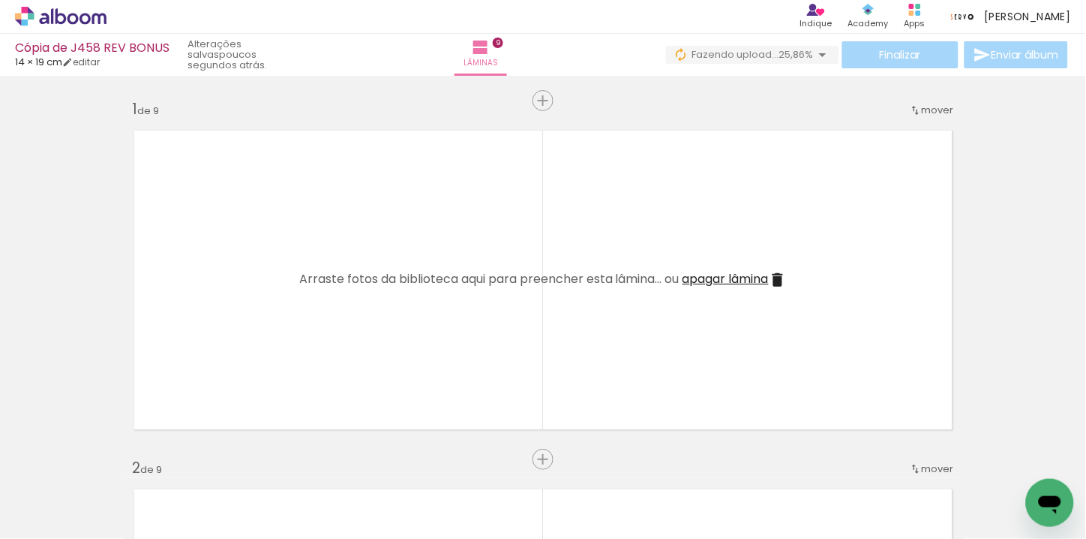
scroll to position [0, 3913]
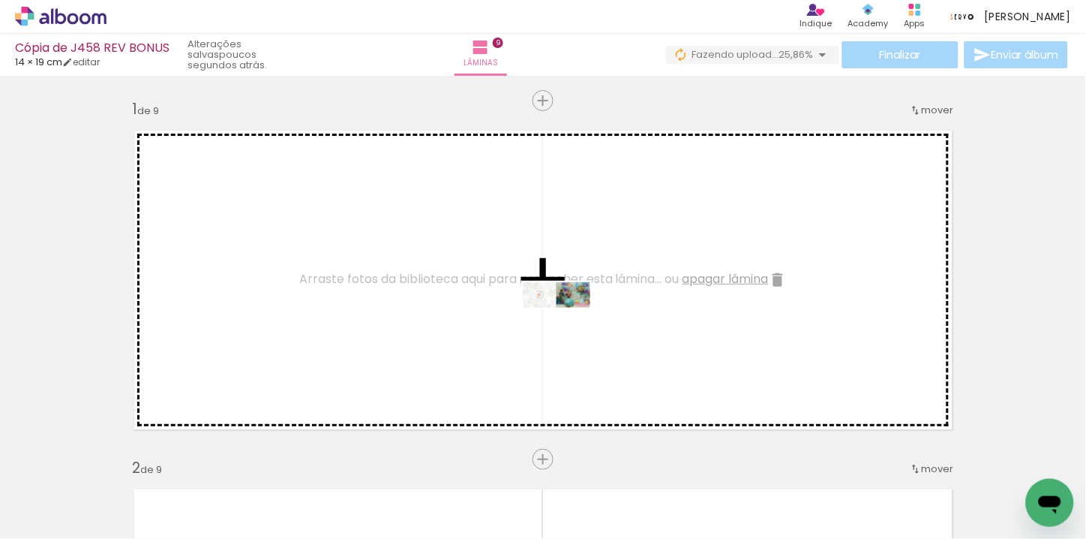
drag, startPoint x: 1018, startPoint y: 496, endPoint x: 568, endPoint y: 327, distance: 480.7
click at [568, 327] on quentale-workspace at bounding box center [543, 269] width 1086 height 539
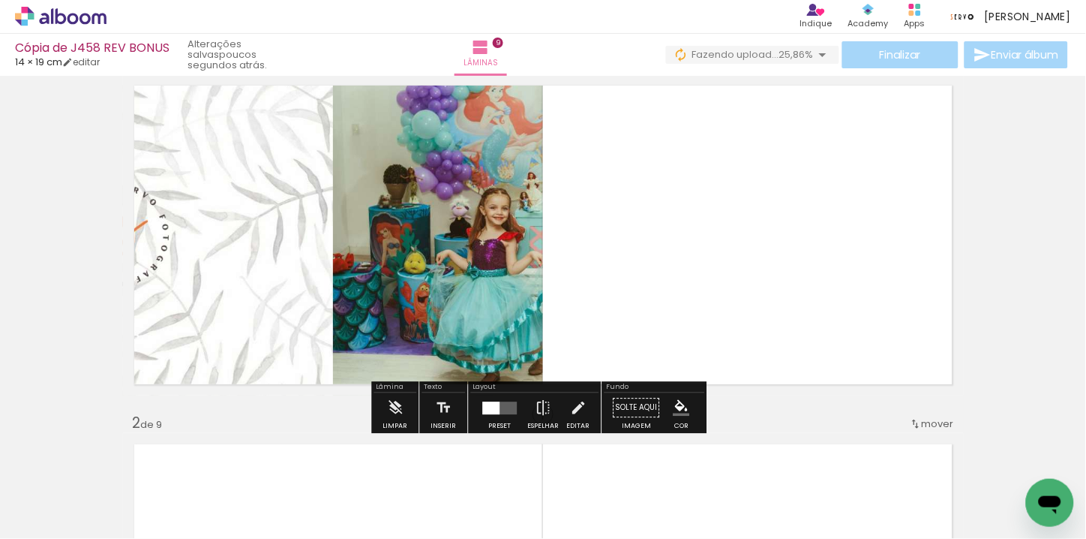
scroll to position [83, 0]
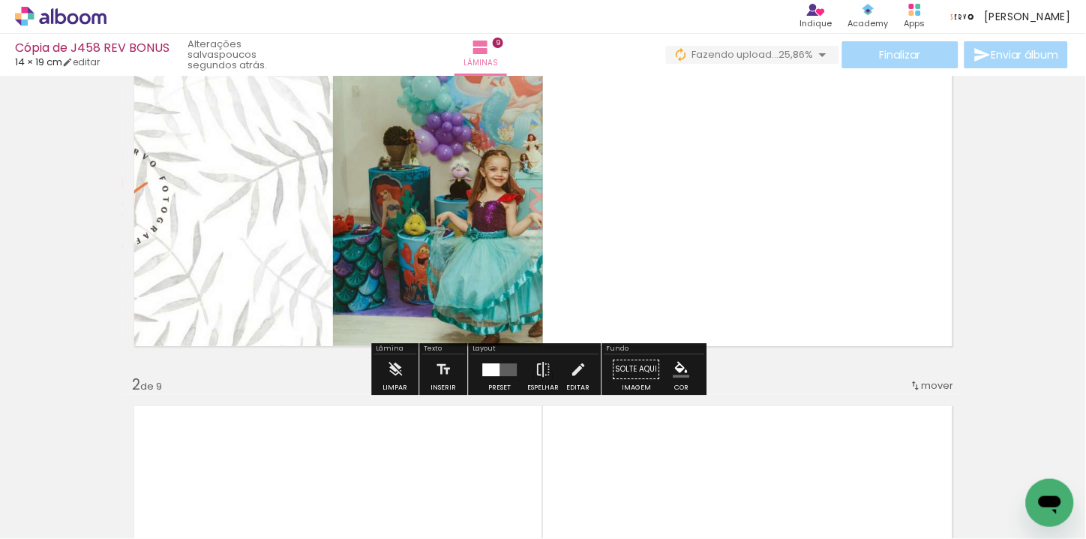
click at [500, 359] on div at bounding box center [500, 369] width 41 height 30
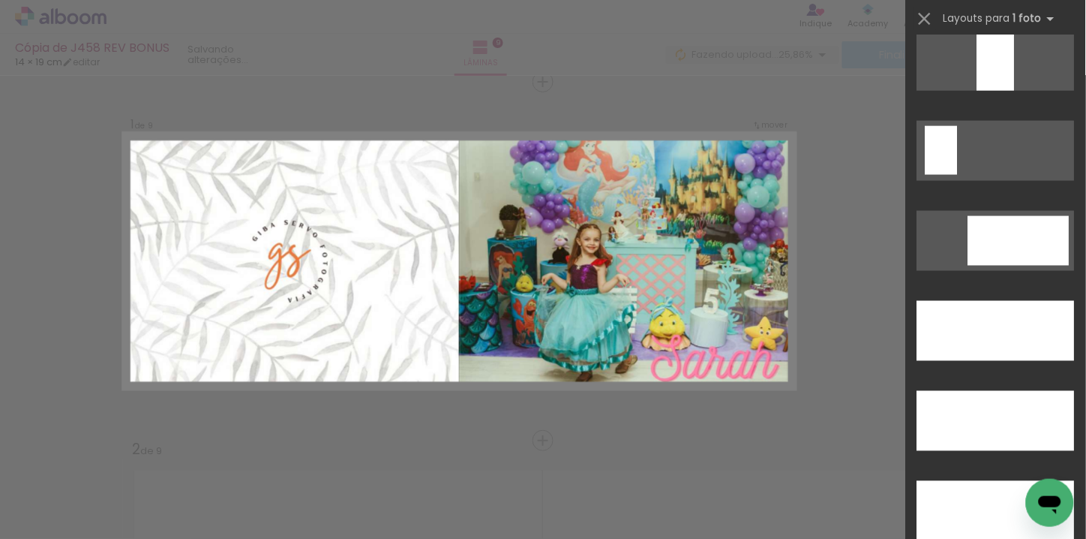
scroll to position [4167, 0]
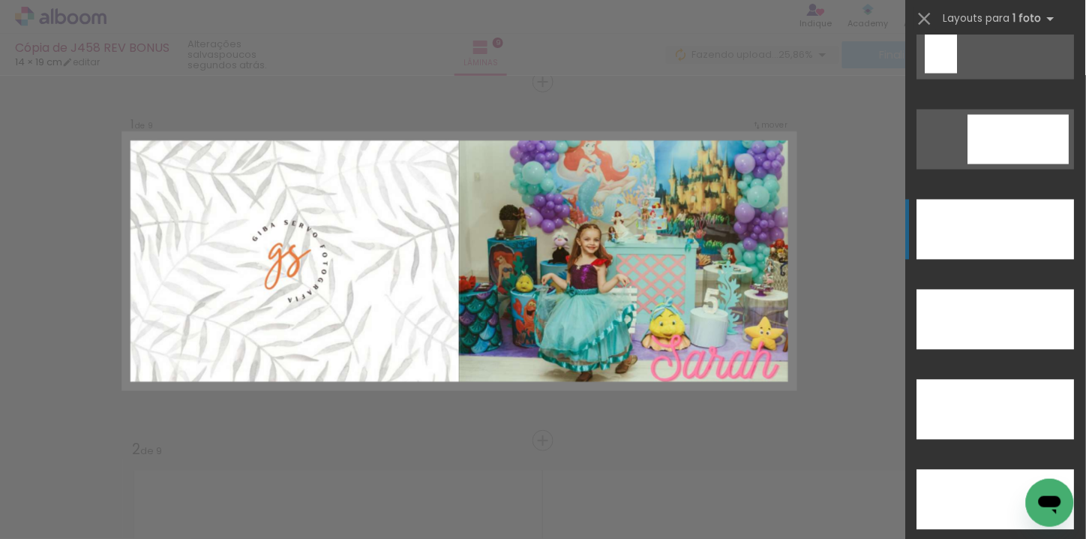
click at [993, 290] on div at bounding box center [996, 320] width 158 height 60
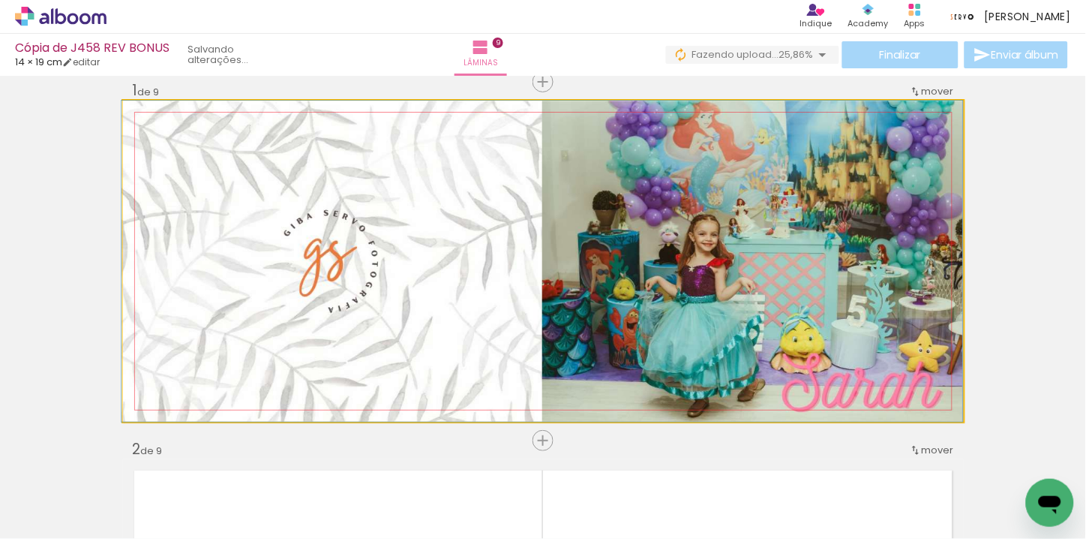
drag, startPoint x: 821, startPoint y: 261, endPoint x: 805, endPoint y: 227, distance: 38.2
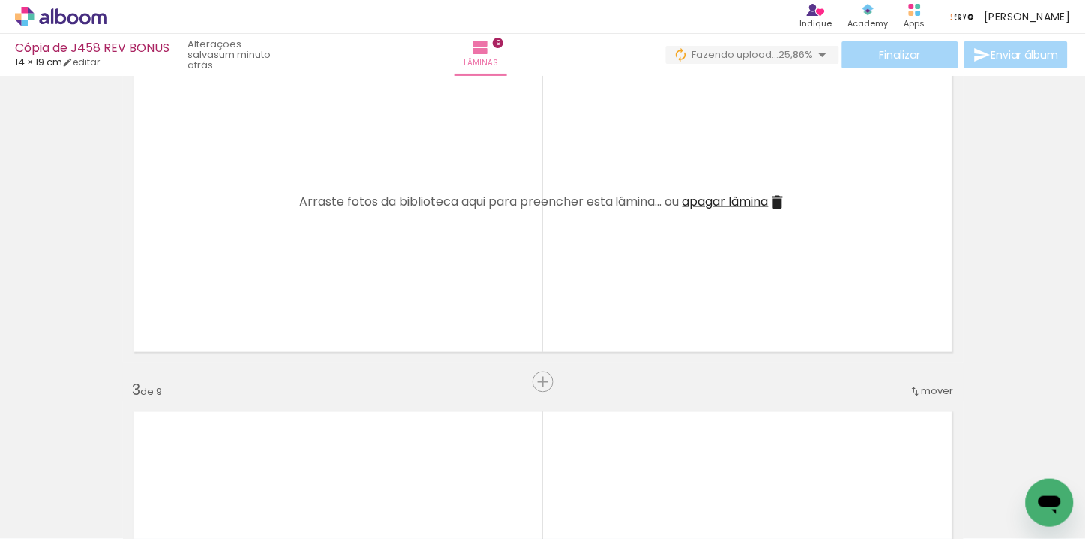
scroll to position [0, 0]
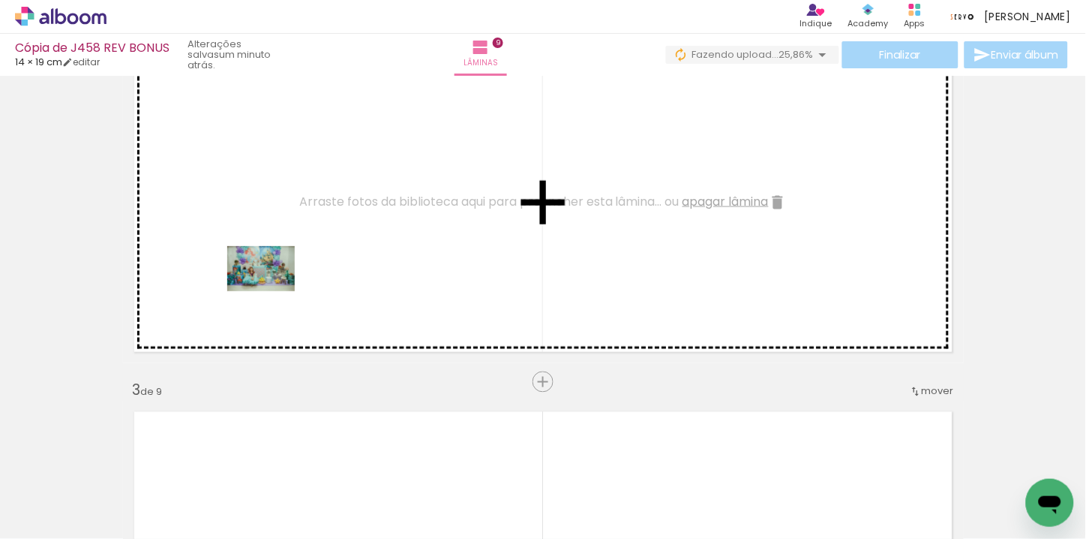
drag, startPoint x: 140, startPoint y: 491, endPoint x: 272, endPoint y: 291, distance: 239.9
click at [272, 291] on quentale-workspace at bounding box center [543, 269] width 1086 height 539
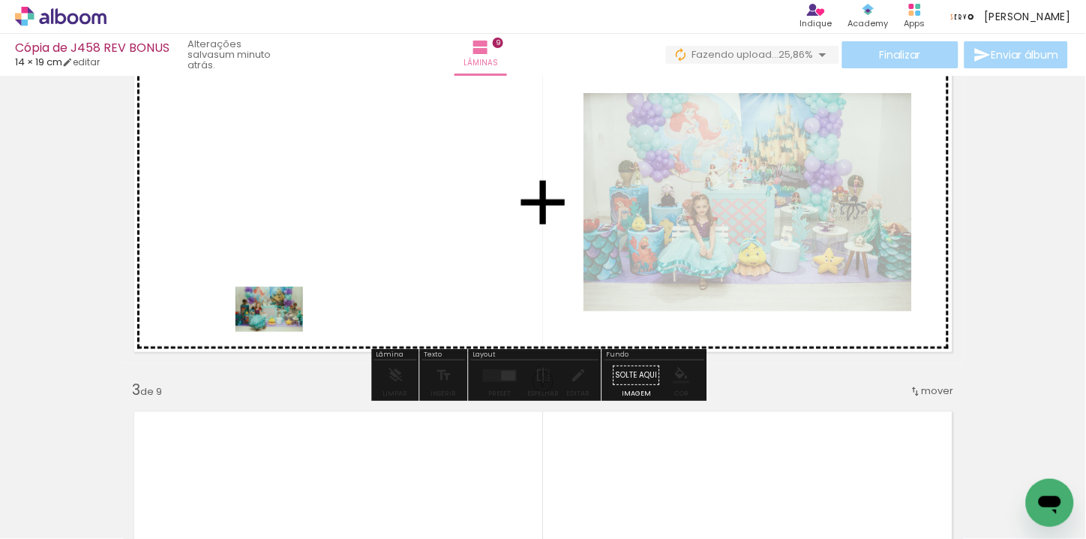
drag, startPoint x: 253, startPoint y: 477, endPoint x: 281, endPoint y: 332, distance: 148.1
click at [281, 332] on quentale-workspace at bounding box center [543, 269] width 1086 height 539
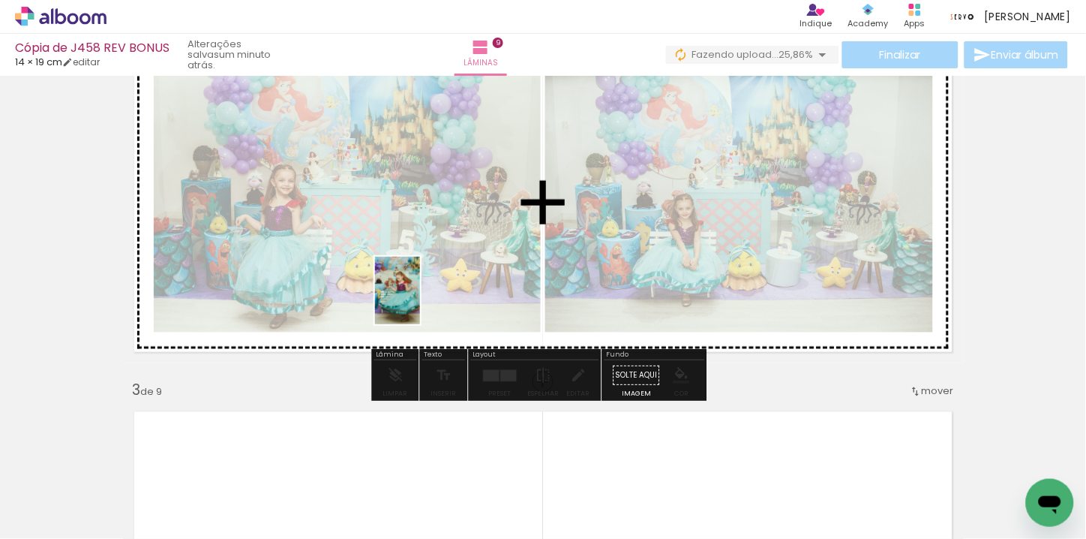
drag, startPoint x: 325, startPoint y: 482, endPoint x: 420, endPoint y: 302, distance: 203.7
click at [420, 302] on quentale-workspace at bounding box center [543, 269] width 1086 height 539
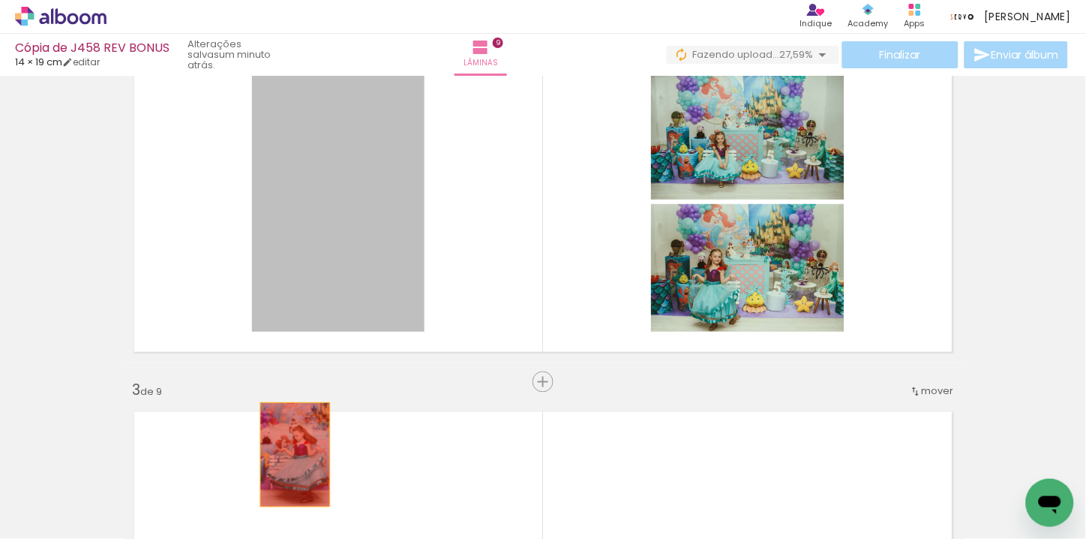
drag, startPoint x: 350, startPoint y: 195, endPoint x: 289, endPoint y: 455, distance: 266.6
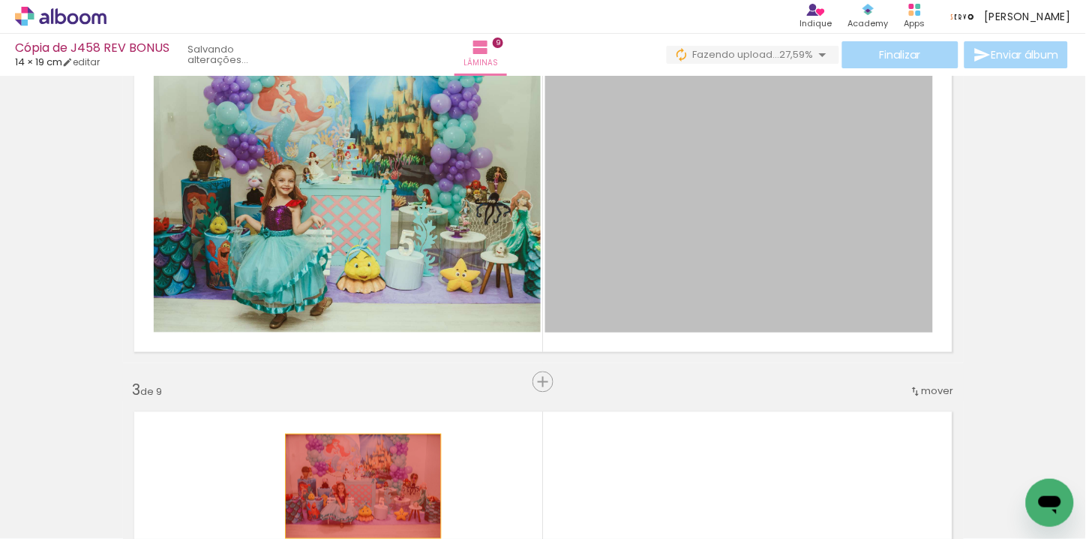
drag, startPoint x: 776, startPoint y: 251, endPoint x: 357, endPoint y: 486, distance: 480.3
click at [357, 486] on quentale-workspace at bounding box center [543, 269] width 1086 height 539
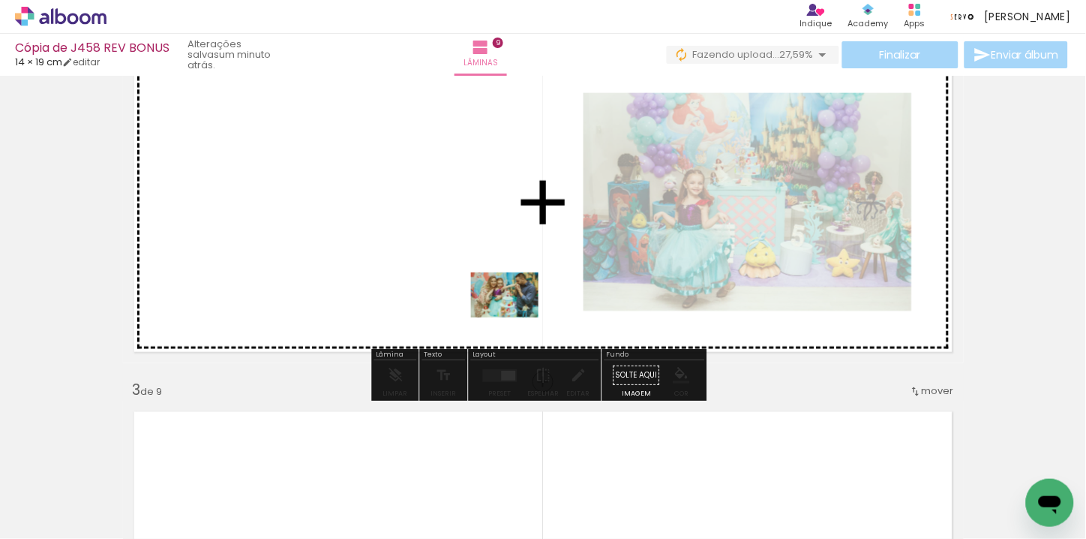
drag, startPoint x: 666, startPoint y: 504, endPoint x: 516, endPoint y: 317, distance: 239.6
click at [516, 317] on quentale-workspace at bounding box center [543, 269] width 1086 height 539
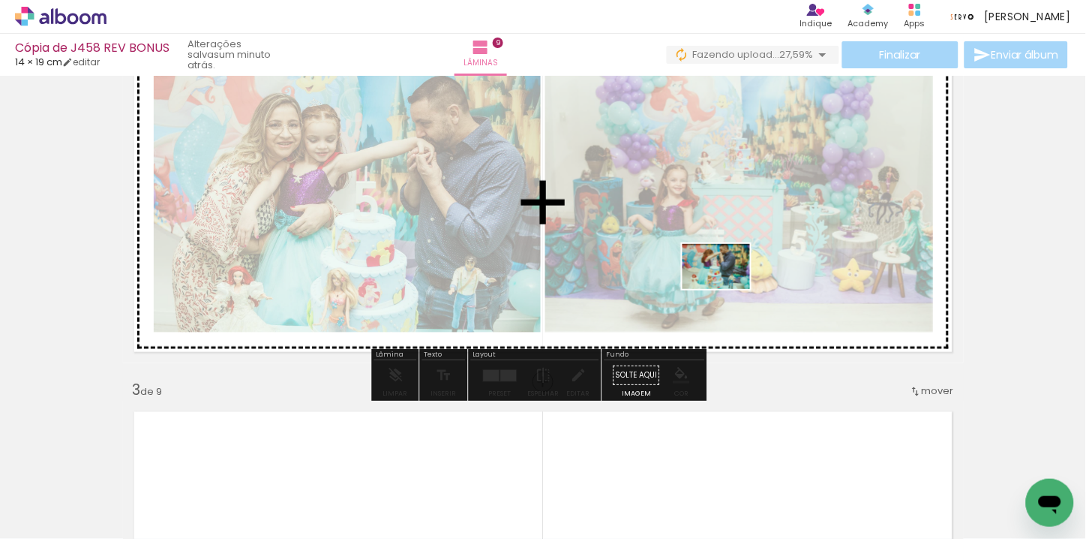
drag, startPoint x: 770, startPoint y: 490, endPoint x: 728, endPoint y: 288, distance: 206.1
click at [728, 288] on quentale-workspace at bounding box center [543, 269] width 1086 height 539
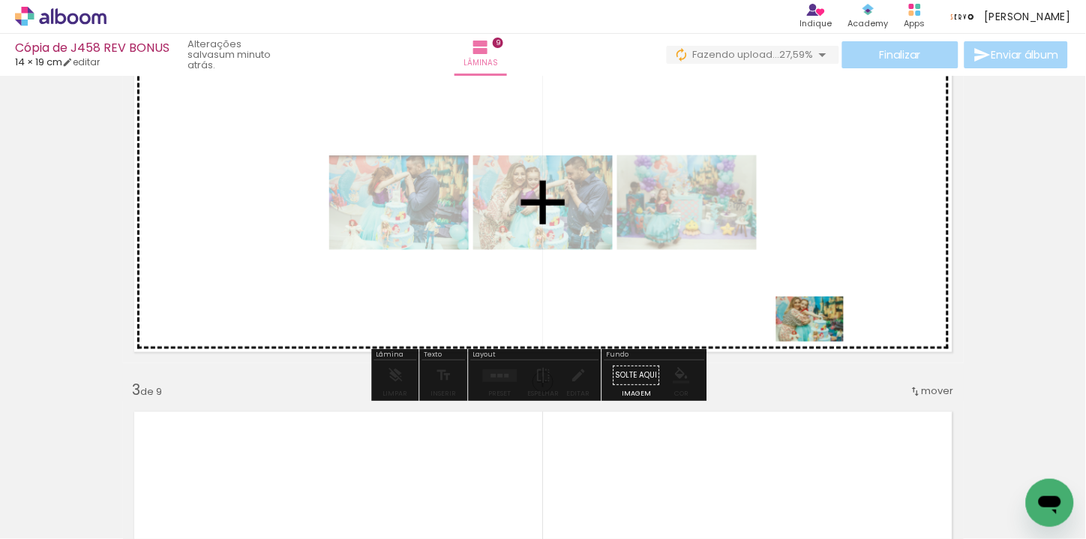
drag, startPoint x: 845, startPoint y: 482, endPoint x: 821, endPoint y: 341, distance: 142.3
click at [821, 341] on quentale-workspace at bounding box center [543, 269] width 1086 height 539
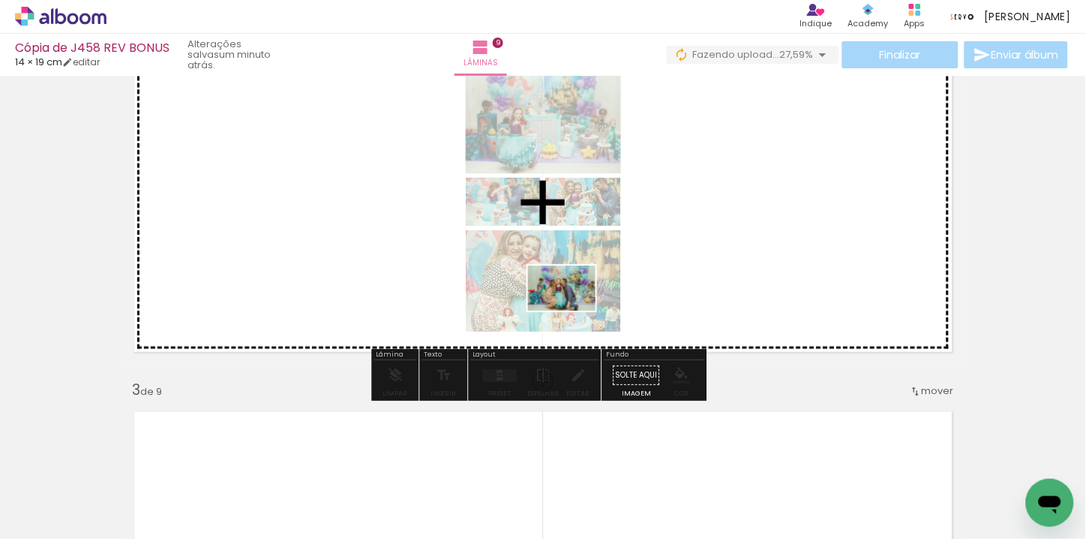
drag, startPoint x: 575, startPoint y: 475, endPoint x: 573, endPoint y: 311, distance: 164.3
click at [573, 311] on quentale-workspace at bounding box center [543, 269] width 1086 height 539
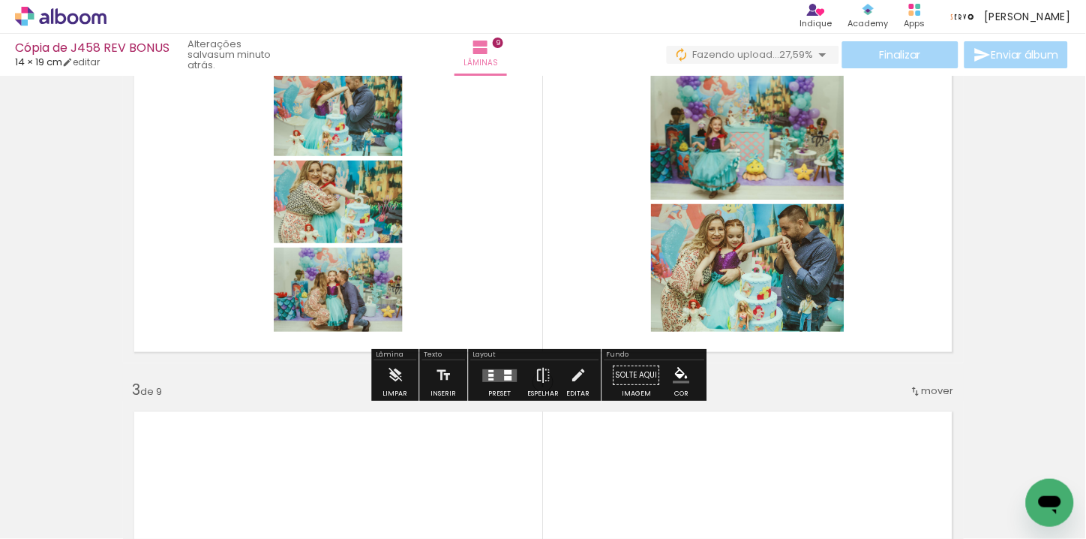
click at [497, 383] on div at bounding box center [500, 375] width 41 height 30
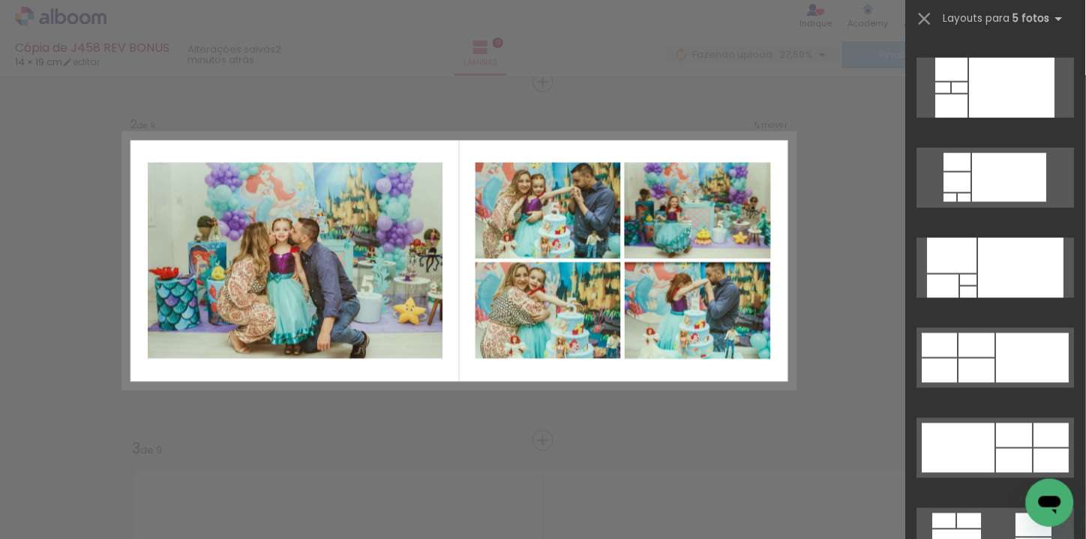
scroll to position [416, 0]
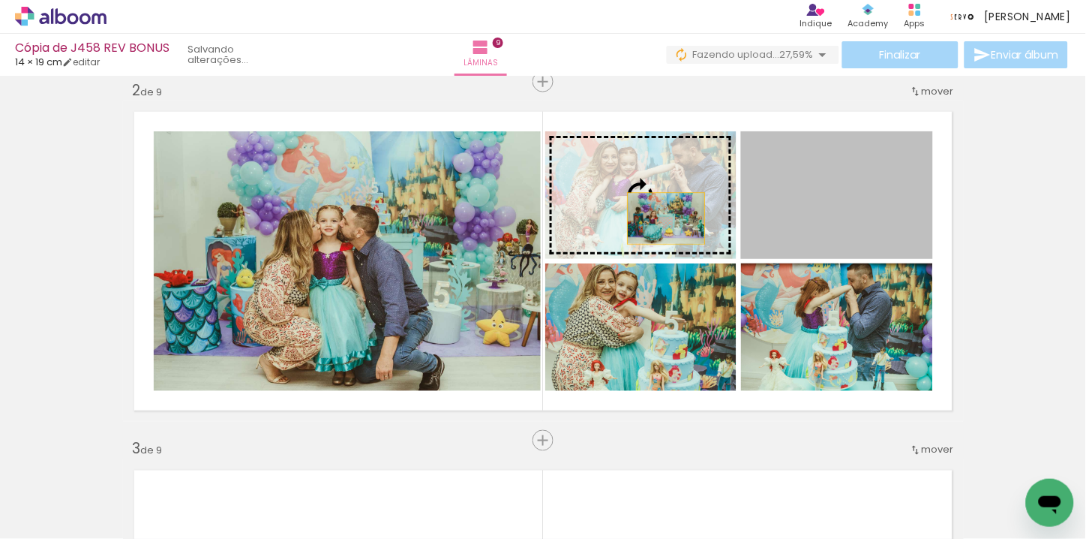
drag, startPoint x: 836, startPoint y: 219, endPoint x: 660, endPoint y: 218, distance: 176.3
click at [0, 0] on slot at bounding box center [0, 0] width 0 height 0
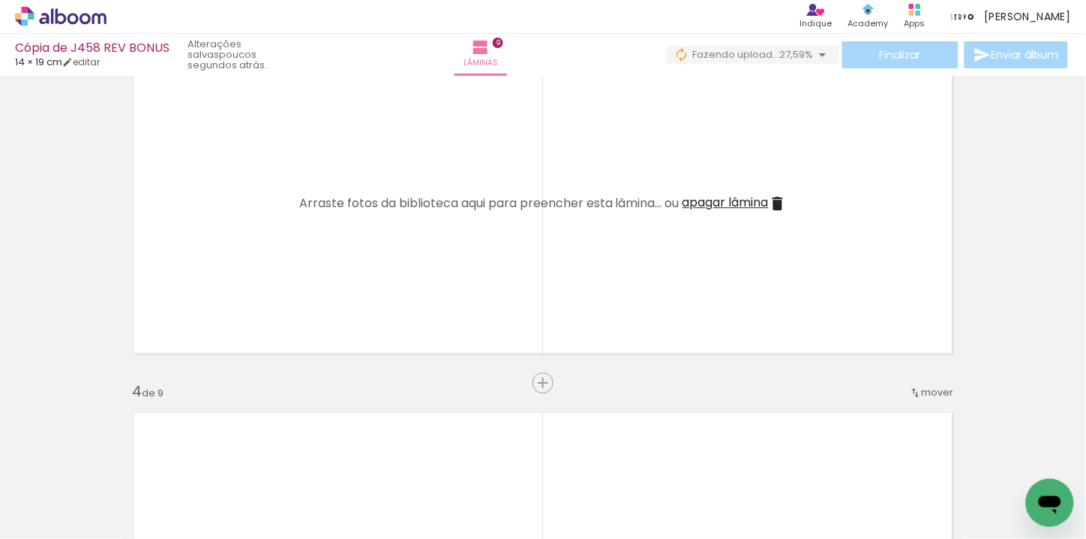
scroll to position [0, 515]
drag, startPoint x: 386, startPoint y: 506, endPoint x: 384, endPoint y: 372, distance: 134.3
click at [384, 372] on quentale-workspace at bounding box center [543, 269] width 1086 height 539
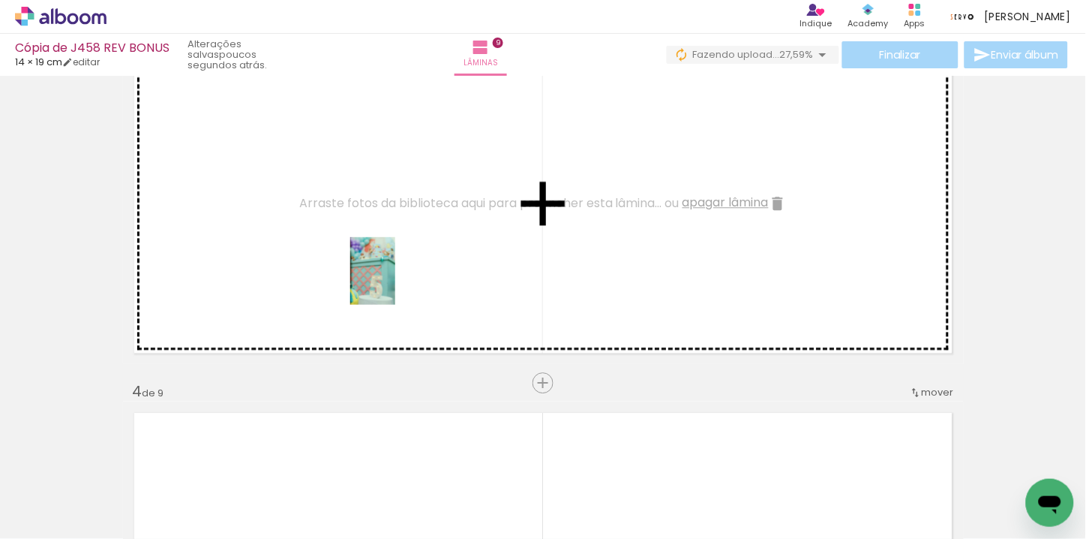
drag, startPoint x: 394, startPoint y: 464, endPoint x: 395, endPoint y: 282, distance: 181.5
click at [395, 282] on quentale-workspace at bounding box center [543, 269] width 1086 height 539
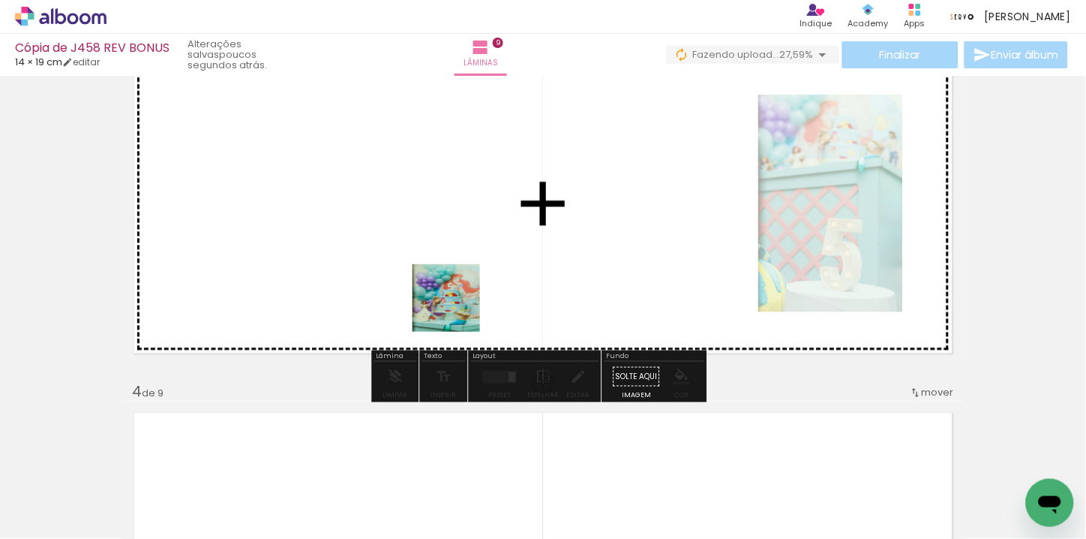
drag, startPoint x: 475, startPoint y: 477, endPoint x: 458, endPoint y: 278, distance: 200.3
click at [458, 278] on quentale-workspace at bounding box center [543, 269] width 1086 height 539
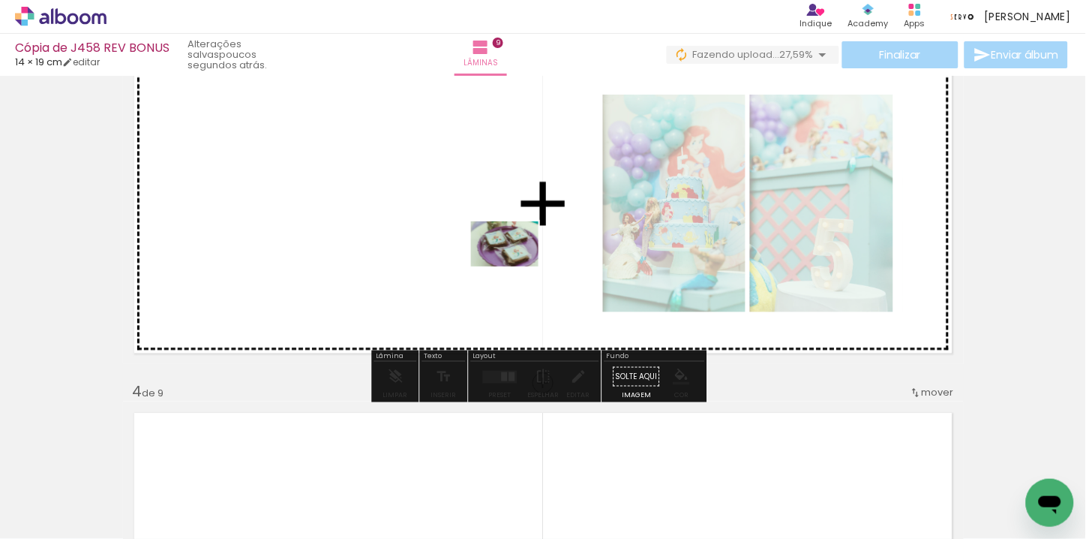
drag, startPoint x: 560, startPoint y: 482, endPoint x: 516, endPoint y: 266, distance: 220.5
click at [516, 266] on quentale-workspace at bounding box center [543, 269] width 1086 height 539
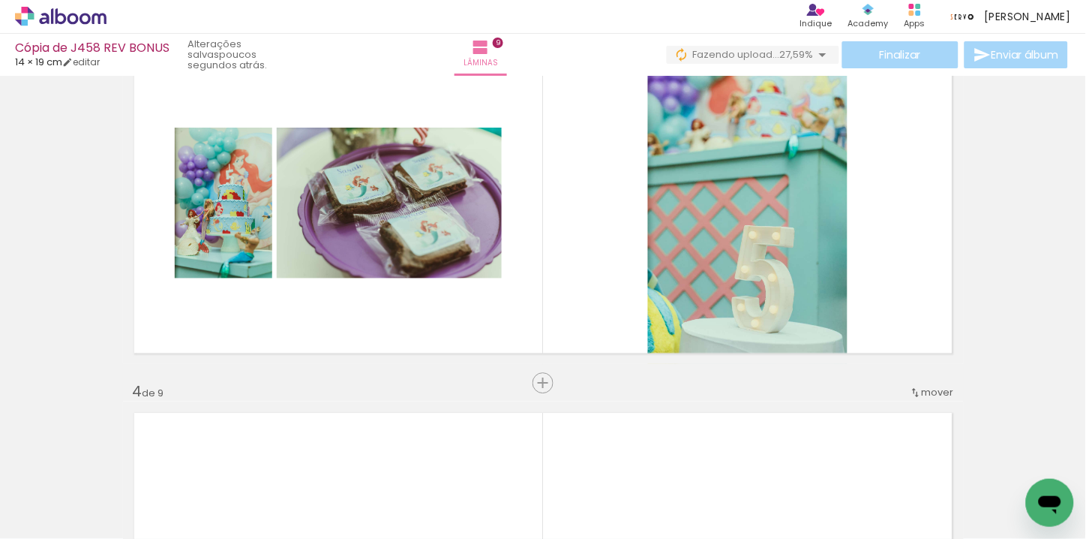
scroll to position [0, 0]
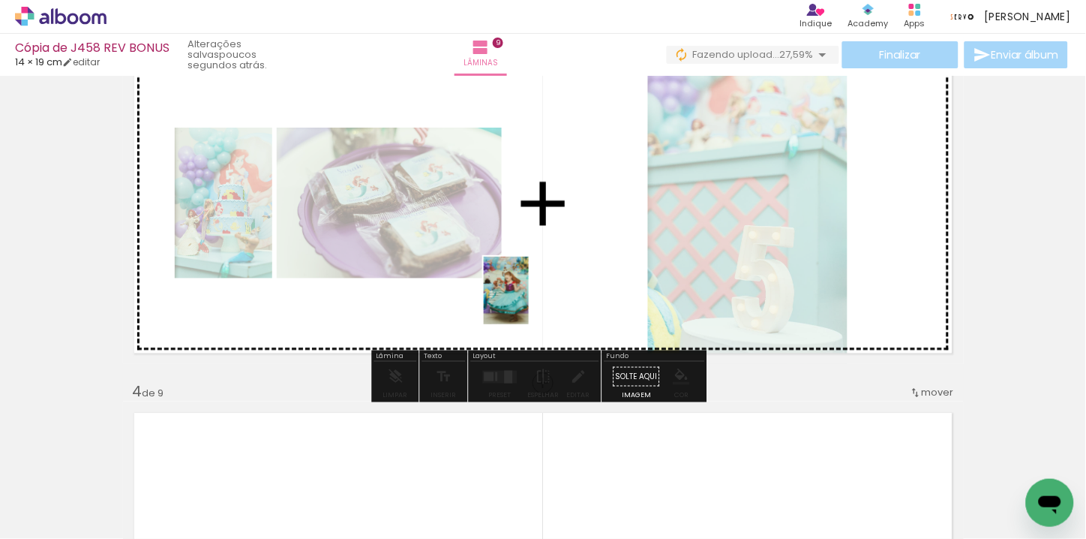
drag, startPoint x: 330, startPoint y: 510, endPoint x: 529, endPoint y: 302, distance: 288.1
click at [529, 302] on quentale-workspace at bounding box center [543, 269] width 1086 height 539
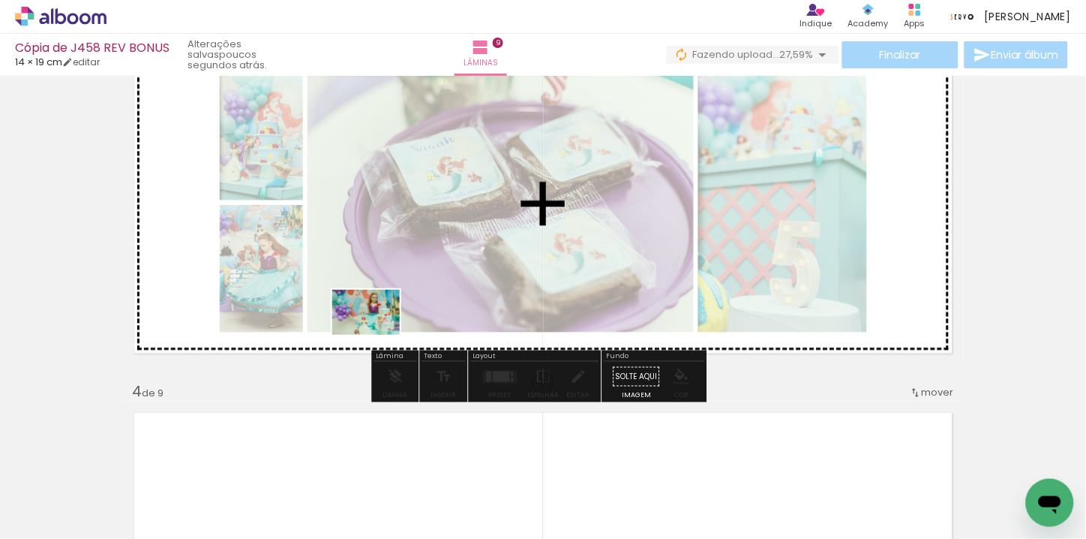
drag, startPoint x: 379, startPoint y: 503, endPoint x: 377, endPoint y: 335, distance: 168.8
click at [377, 335] on quentale-workspace at bounding box center [543, 269] width 1086 height 539
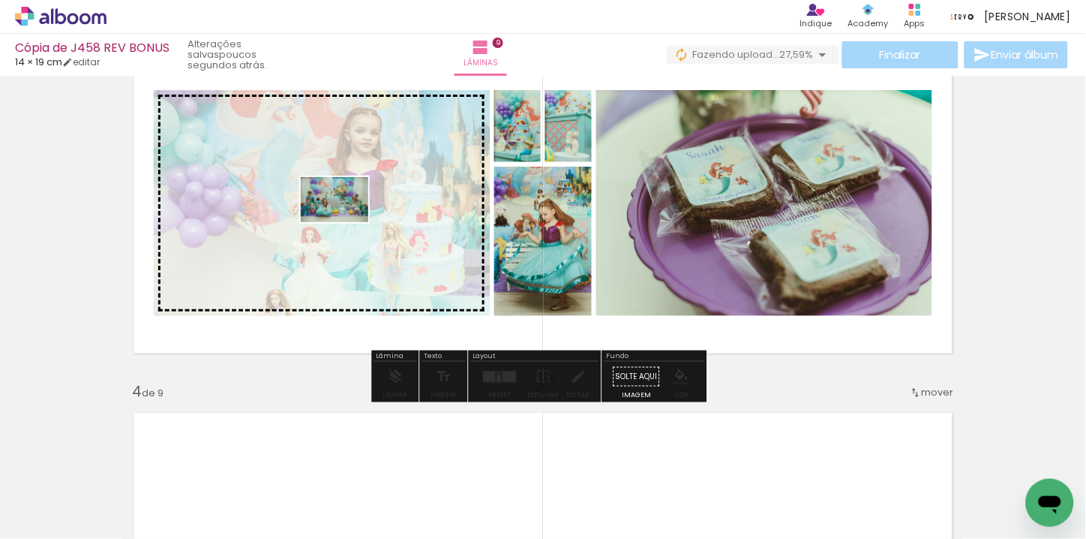
drag, startPoint x: 235, startPoint y: 416, endPoint x: 346, endPoint y: 222, distance: 223.1
click at [346, 222] on quentale-workspace at bounding box center [543, 269] width 1086 height 539
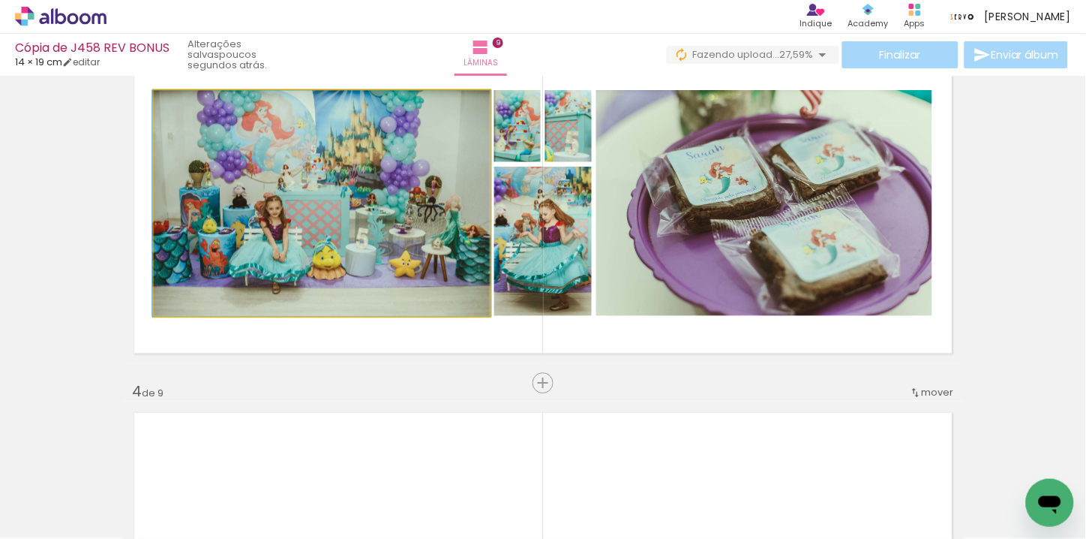
click at [326, 227] on quentale-photo at bounding box center [322, 203] width 336 height 226
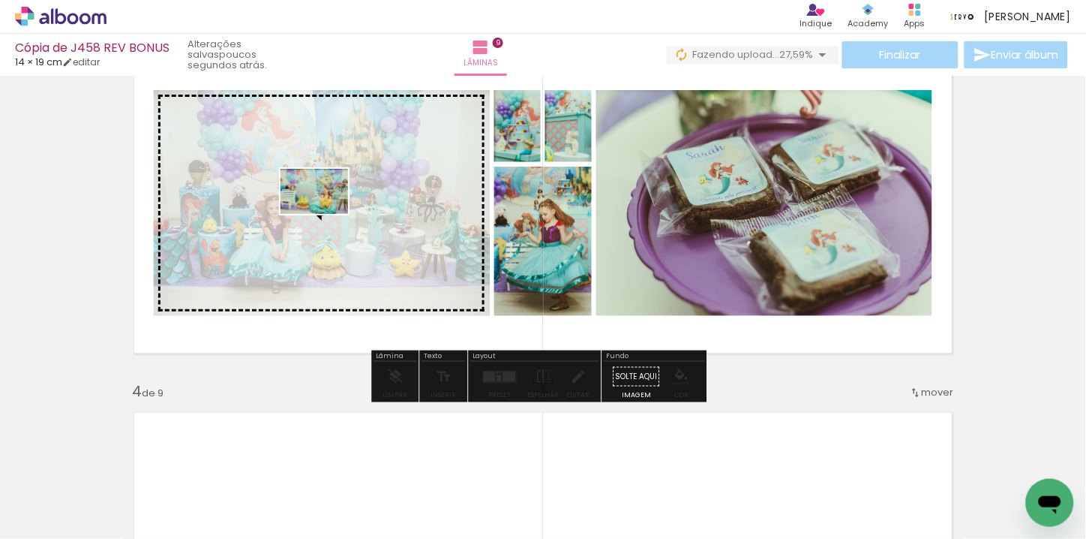
drag, startPoint x: 495, startPoint y: 490, endPoint x: 326, endPoint y: 214, distance: 324.0
click at [326, 214] on quentale-workspace at bounding box center [543, 269] width 1086 height 539
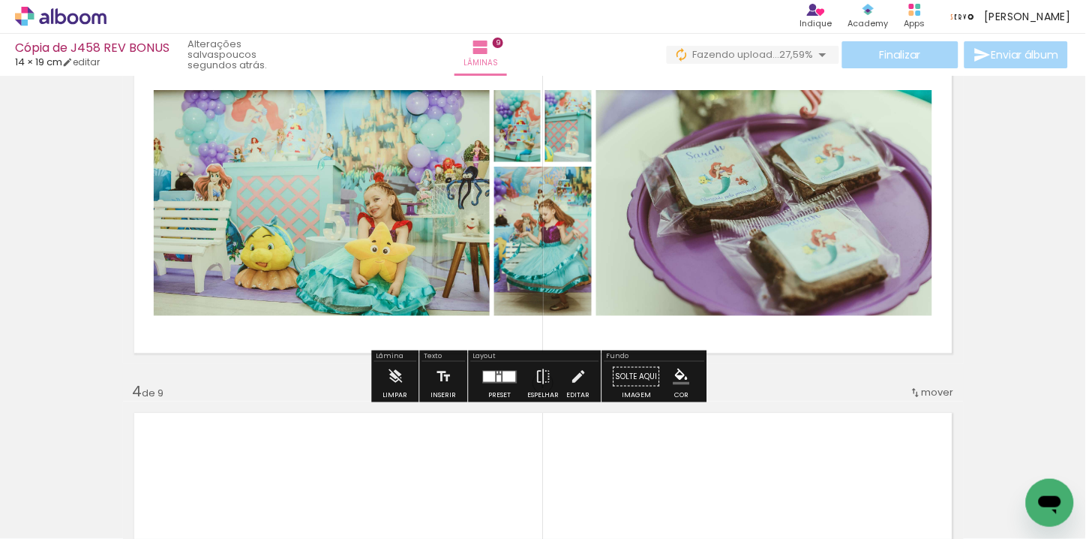
click at [503, 377] on div at bounding box center [509, 376] width 13 height 11
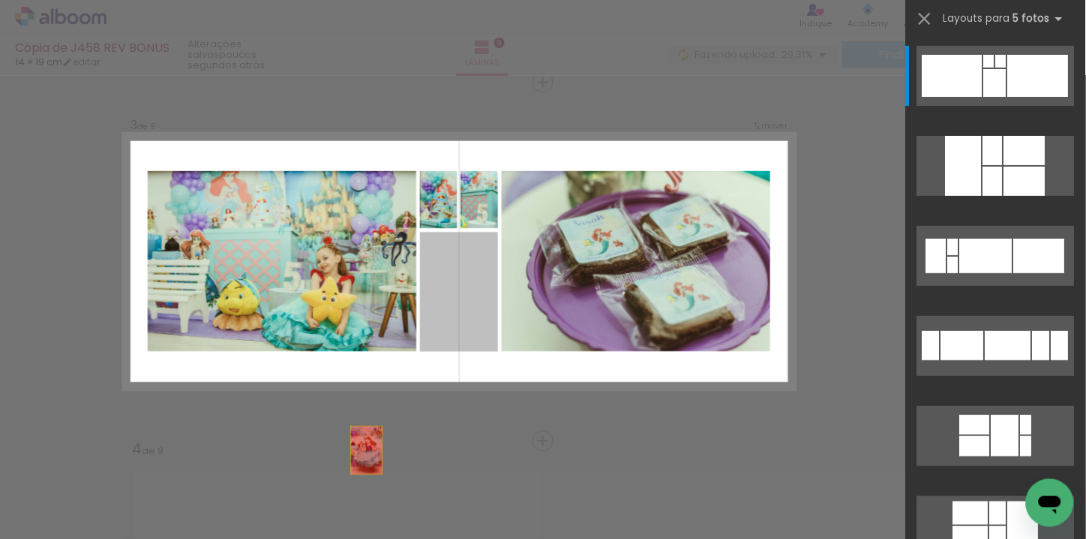
drag, startPoint x: 264, startPoint y: 329, endPoint x: 245, endPoint y: 476, distance: 149.0
click at [245, 476] on quentale-workspace at bounding box center [543, 269] width 1086 height 539
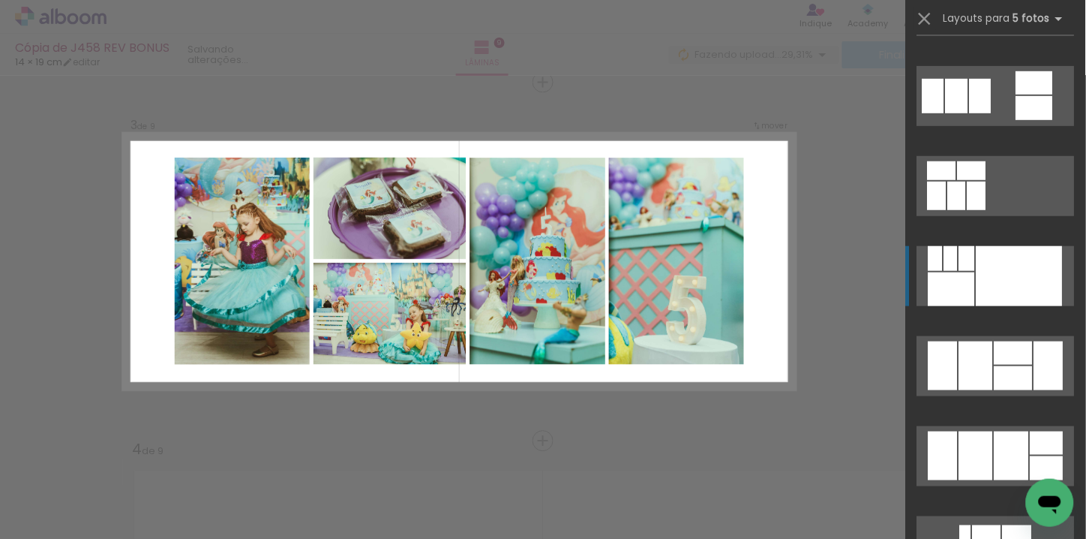
scroll to position [1482, 0]
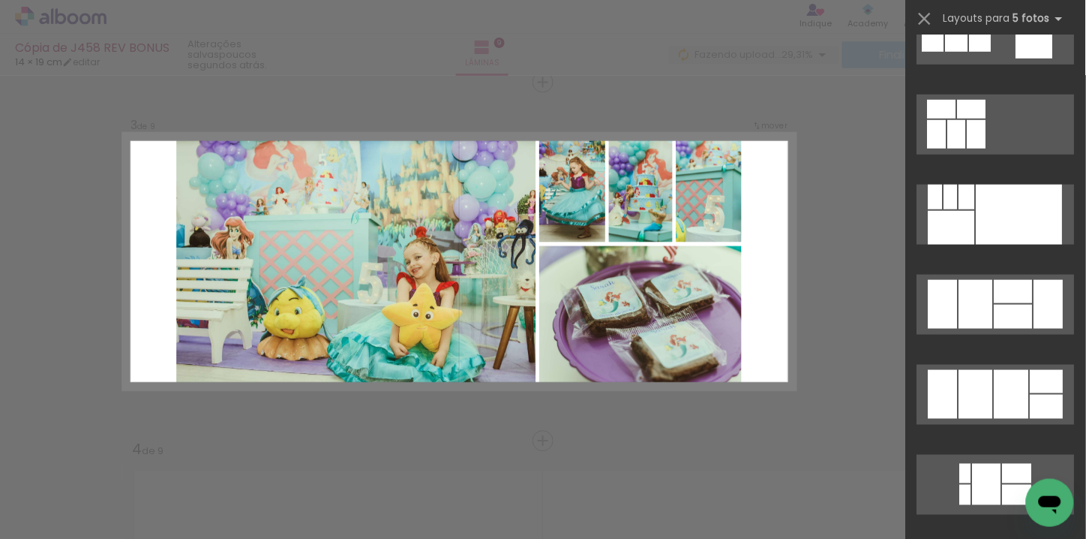
click at [923, 17] on iron-icon at bounding box center [924, 18] width 21 height 21
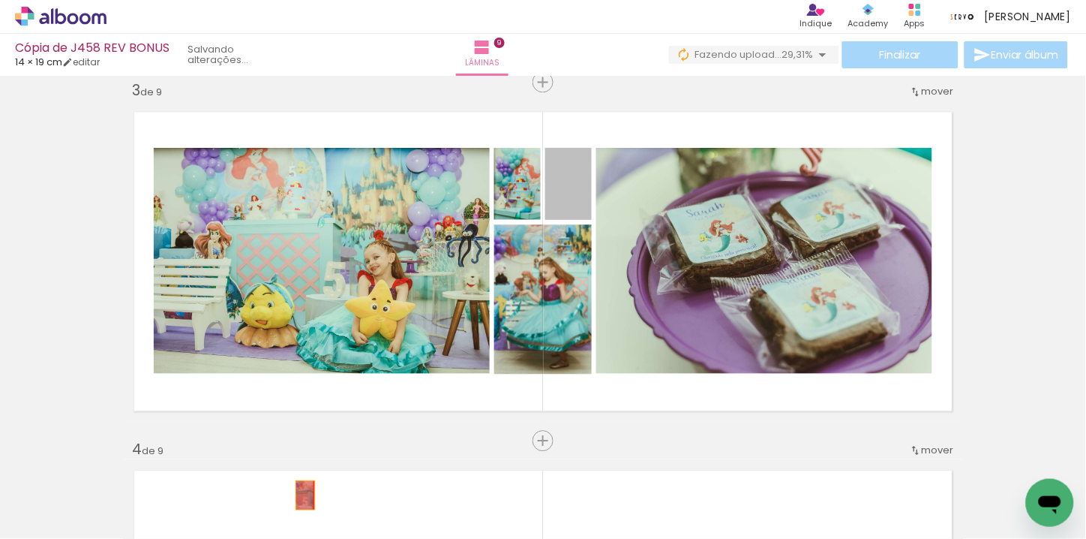
drag, startPoint x: 665, startPoint y: 213, endPoint x: 440, endPoint y: 498, distance: 363.6
click at [440, 498] on quentale-workspace at bounding box center [543, 269] width 1086 height 539
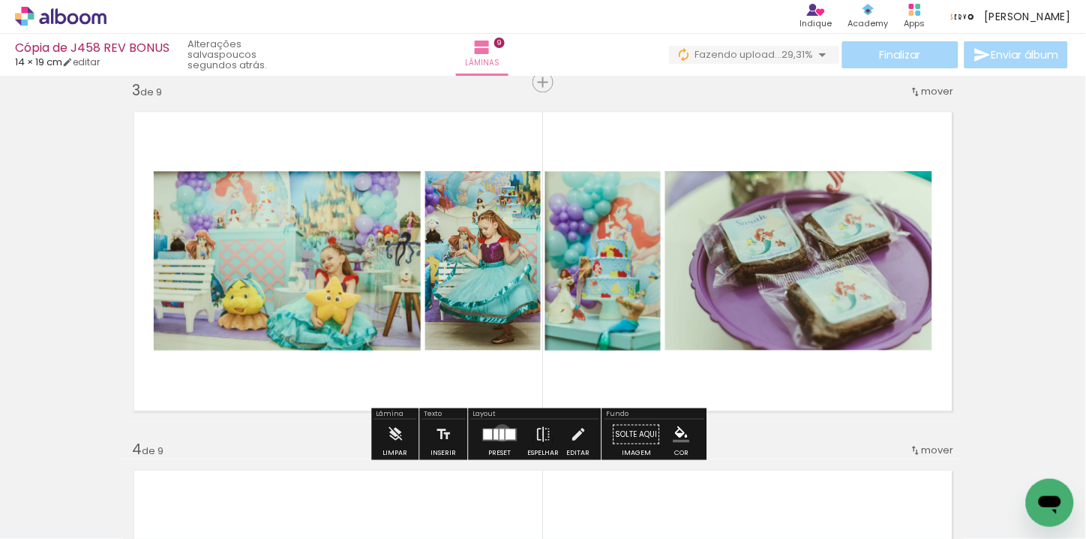
click at [500, 432] on div at bounding box center [502, 433] width 5 height 11
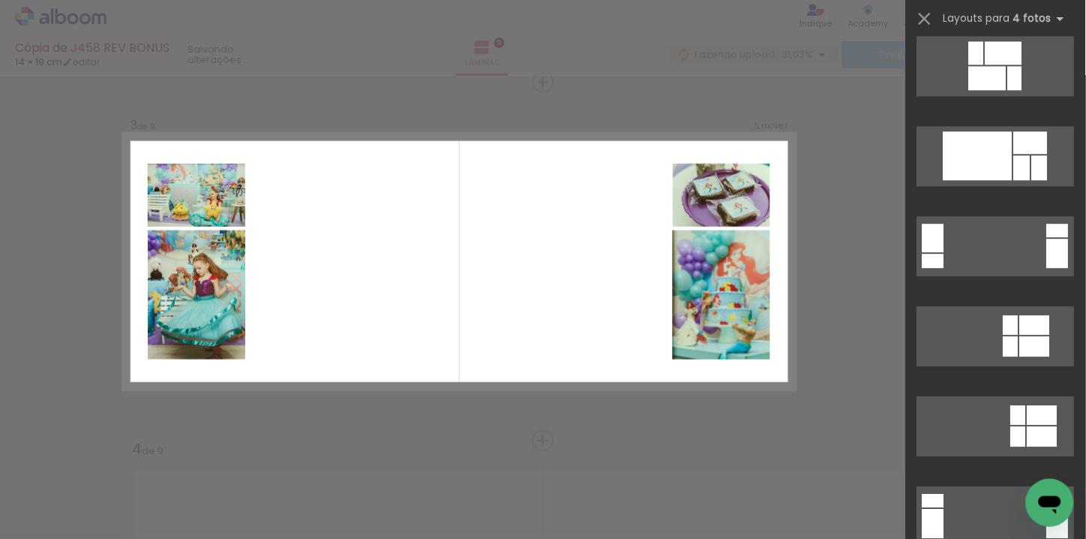
scroll to position [3583, 0]
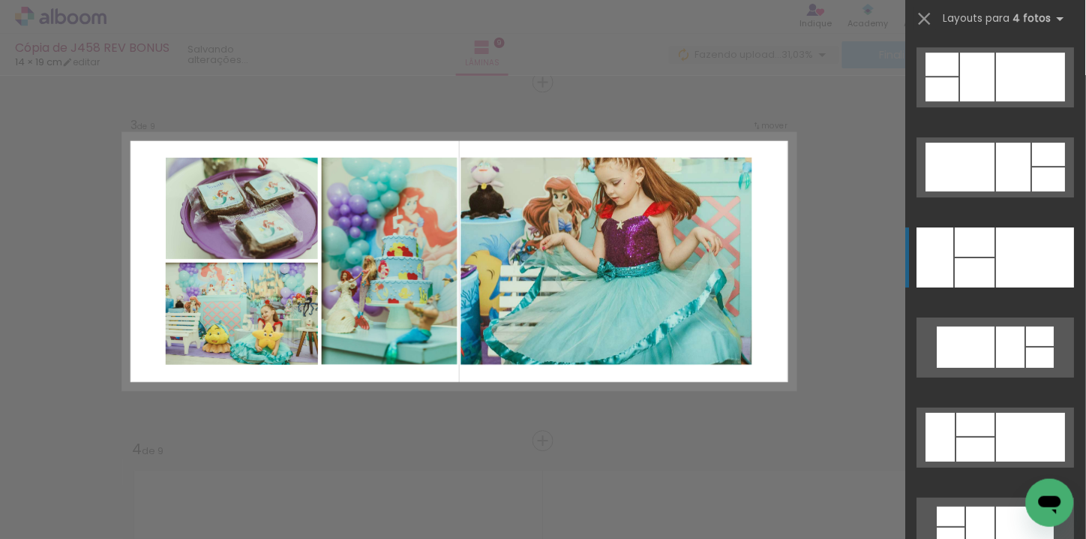
scroll to position [4751, 0]
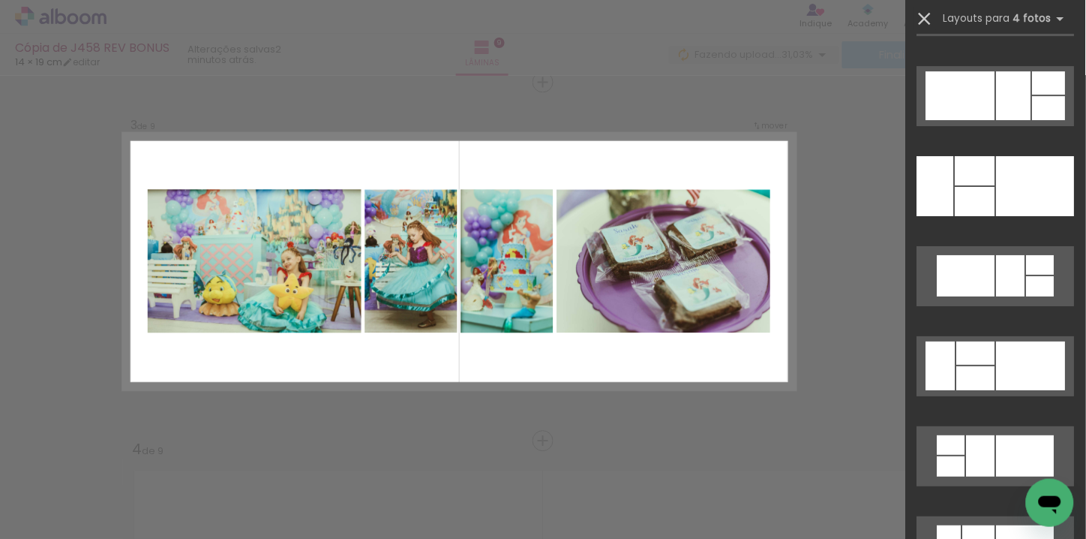
click at [926, 24] on iron-icon at bounding box center [924, 18] width 21 height 21
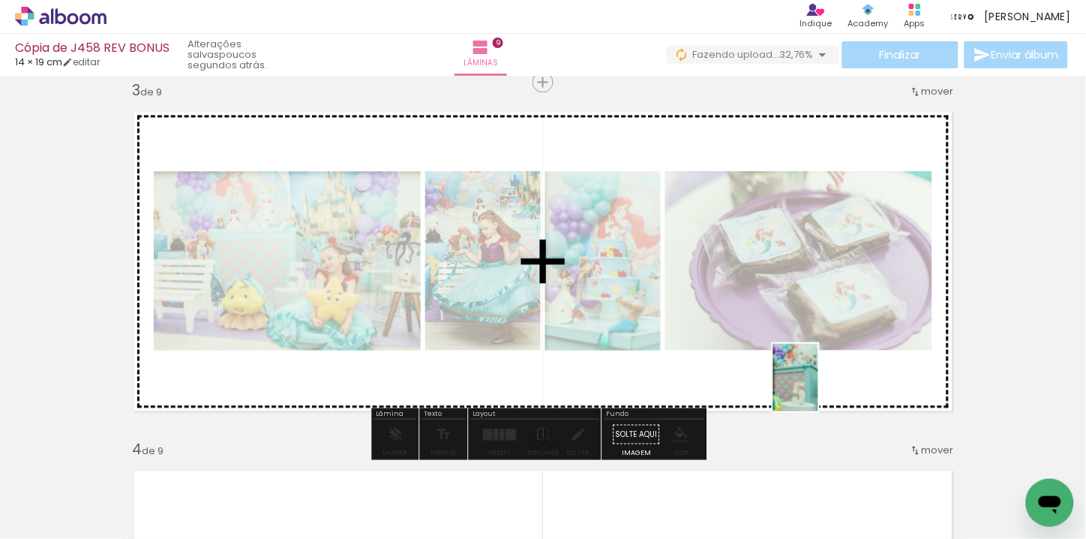
drag, startPoint x: 909, startPoint y: 481, endPoint x: 818, endPoint y: 389, distance: 129.4
click at [818, 389] on quentale-workspace at bounding box center [543, 269] width 1086 height 539
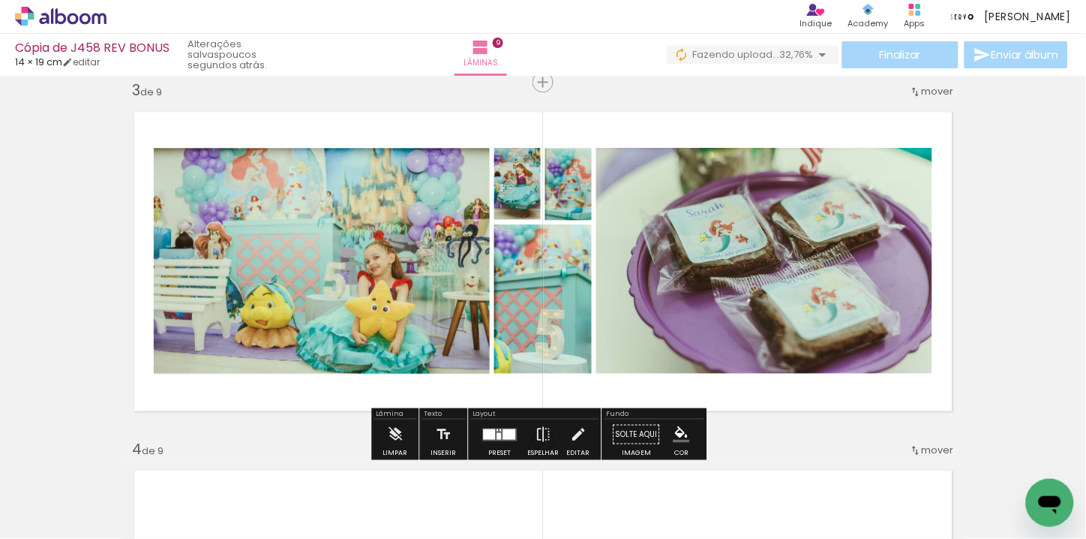
click at [500, 430] on div at bounding box center [501, 429] width 2 height 2
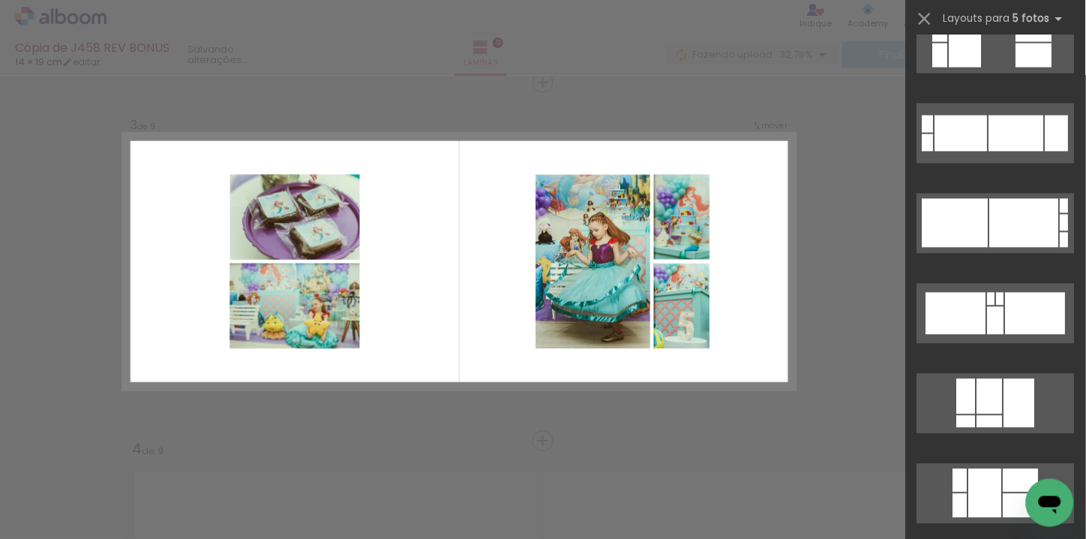
scroll to position [833, 0]
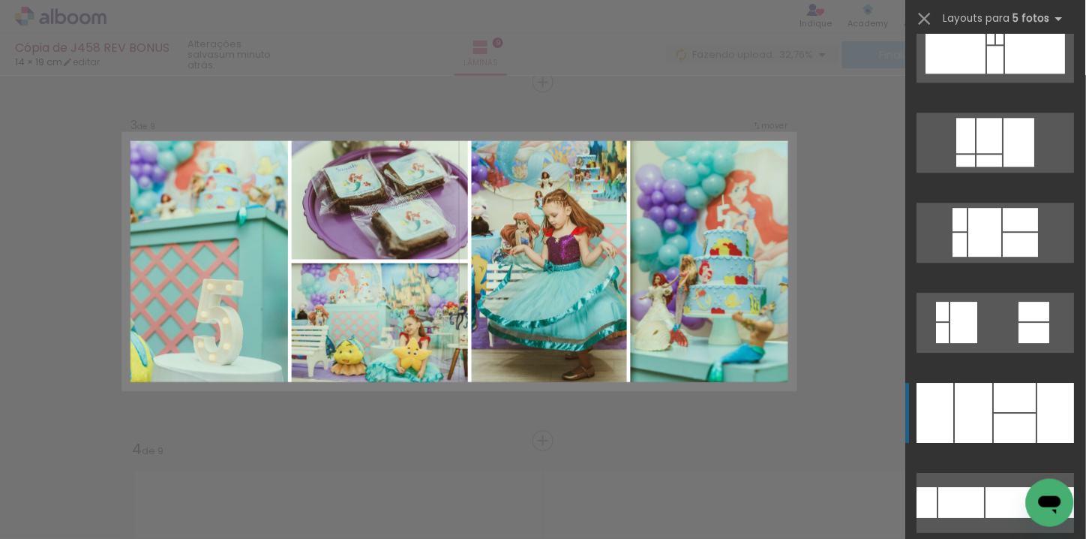
click at [1003, 419] on div at bounding box center [1016, 427] width 42 height 29
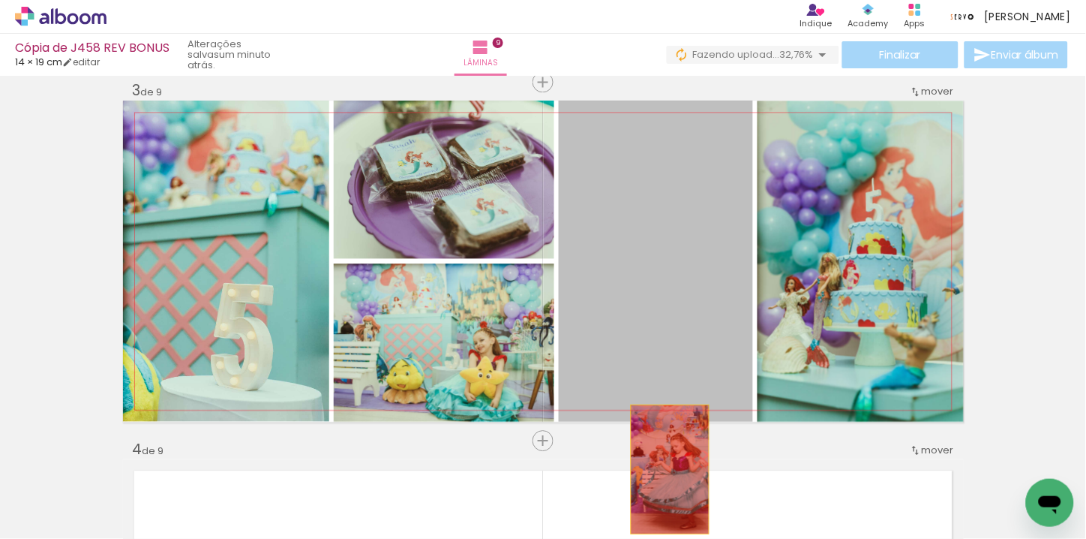
drag, startPoint x: 614, startPoint y: 317, endPoint x: 664, endPoint y: 469, distance: 160.4
click at [664, 469] on quentale-workspace at bounding box center [543, 269] width 1086 height 539
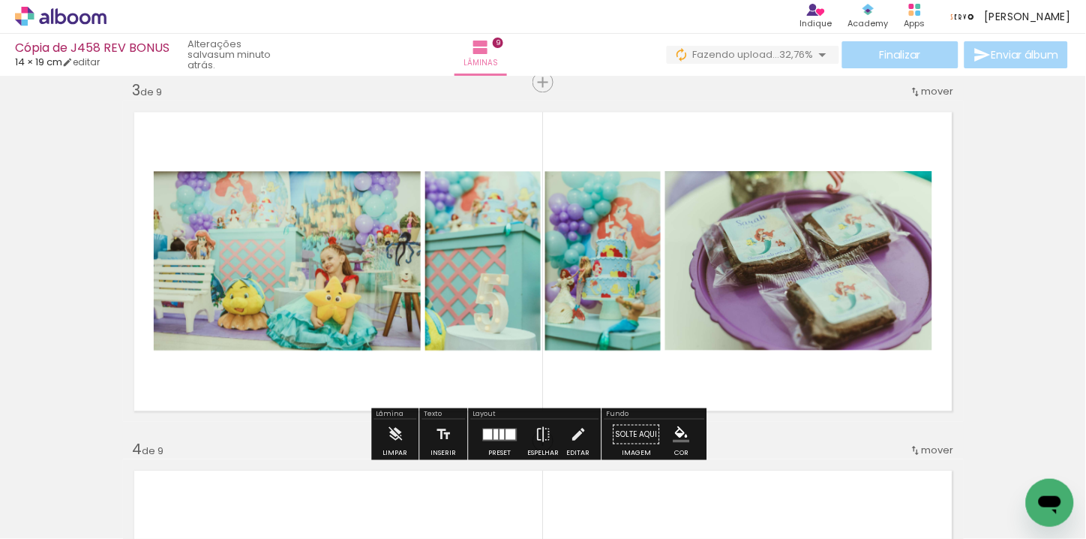
scroll to position [0, 327]
